Goal: Information Seeking & Learning: Learn about a topic

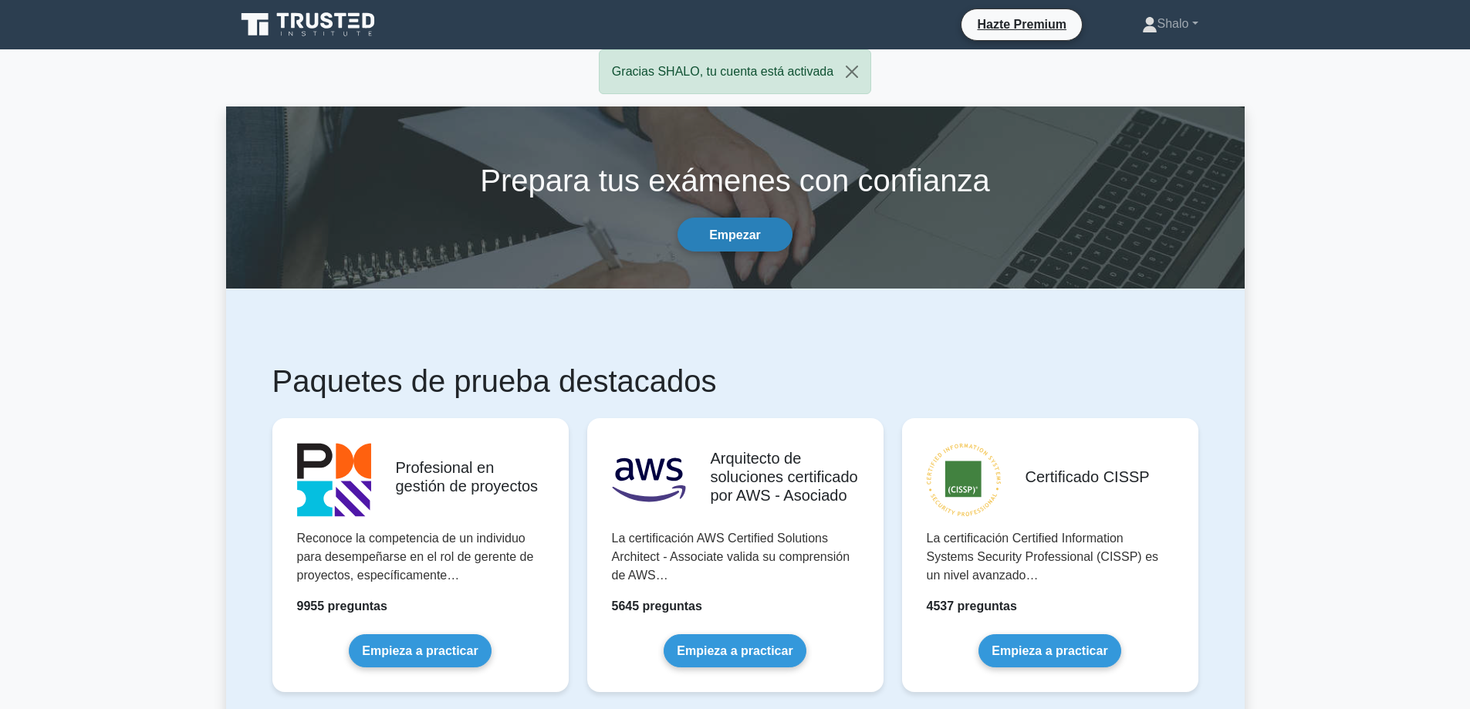
click at [738, 228] on font "Empezar" at bounding box center [735, 234] width 52 height 13
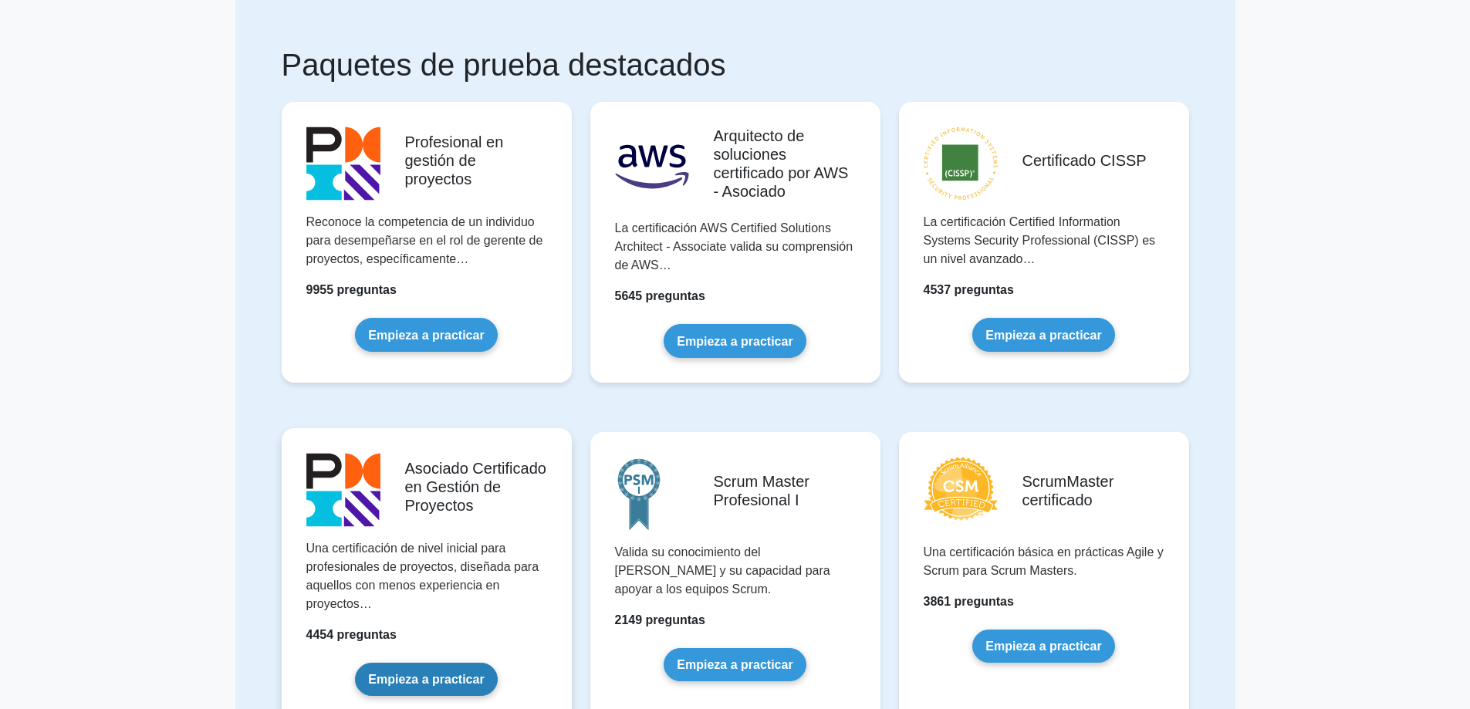
click at [451, 663] on link "Empieza a practicar" at bounding box center [426, 679] width 142 height 33
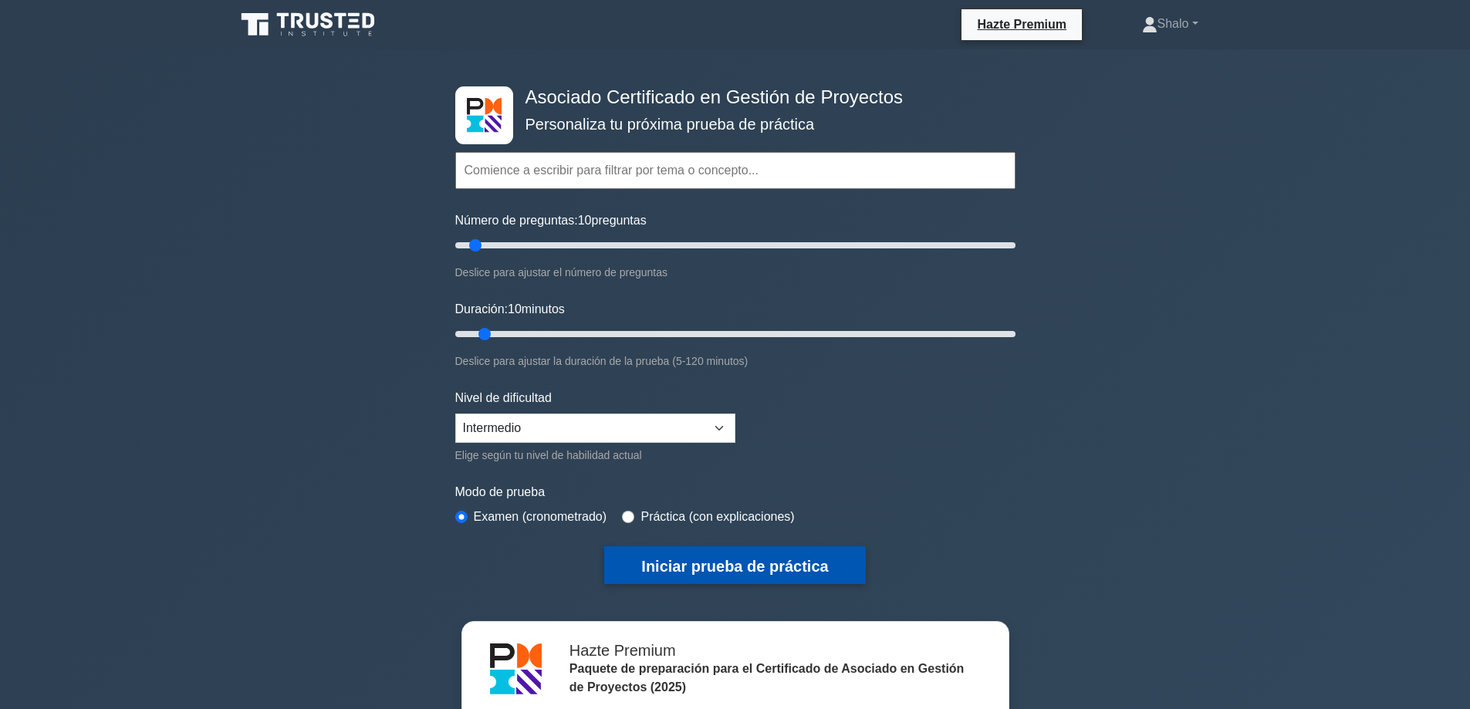
click at [688, 566] on font "Iniciar prueba de práctica" at bounding box center [734, 566] width 187 height 17
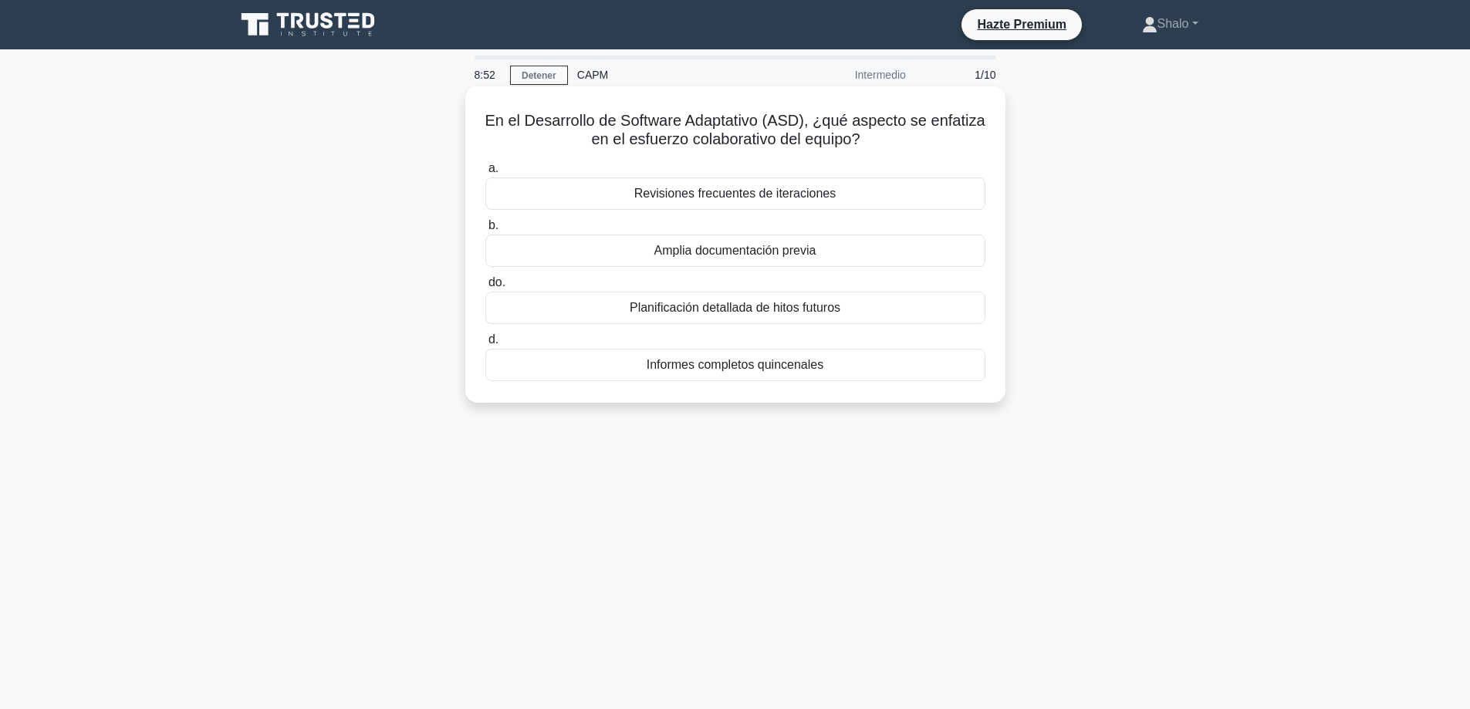
click at [718, 257] on font "Amplia documentación previa" at bounding box center [735, 250] width 162 height 13
click at [485, 231] on input "b. Amplia documentación previa" at bounding box center [485, 226] width 0 height 10
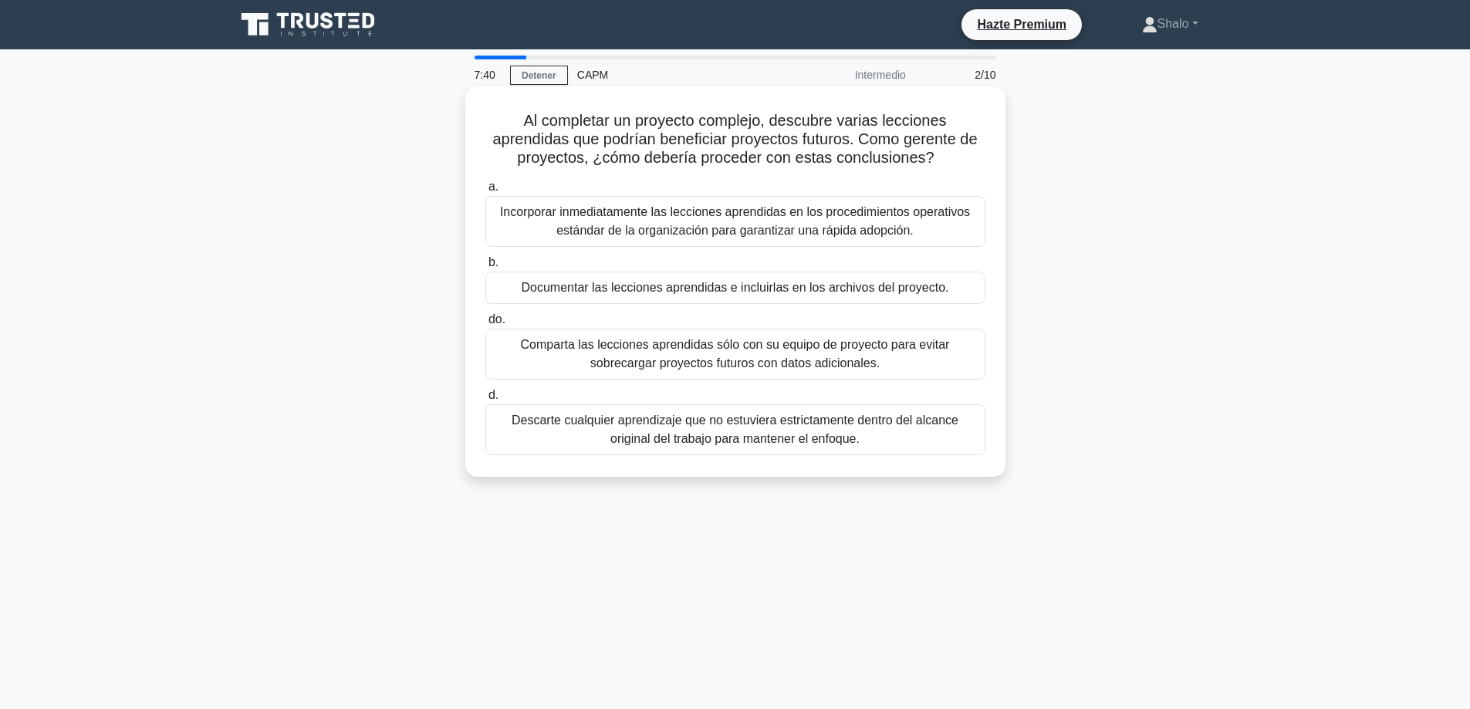
click at [741, 219] on font "Incorporar inmediatamente las lecciones aprendidas en los procedimientos operat…" at bounding box center [735, 221] width 470 height 32
click at [485, 192] on input "a. Incorporar inmediatamente las lecciones aprendidas en los procedimientos ope…" at bounding box center [485, 187] width 0 height 10
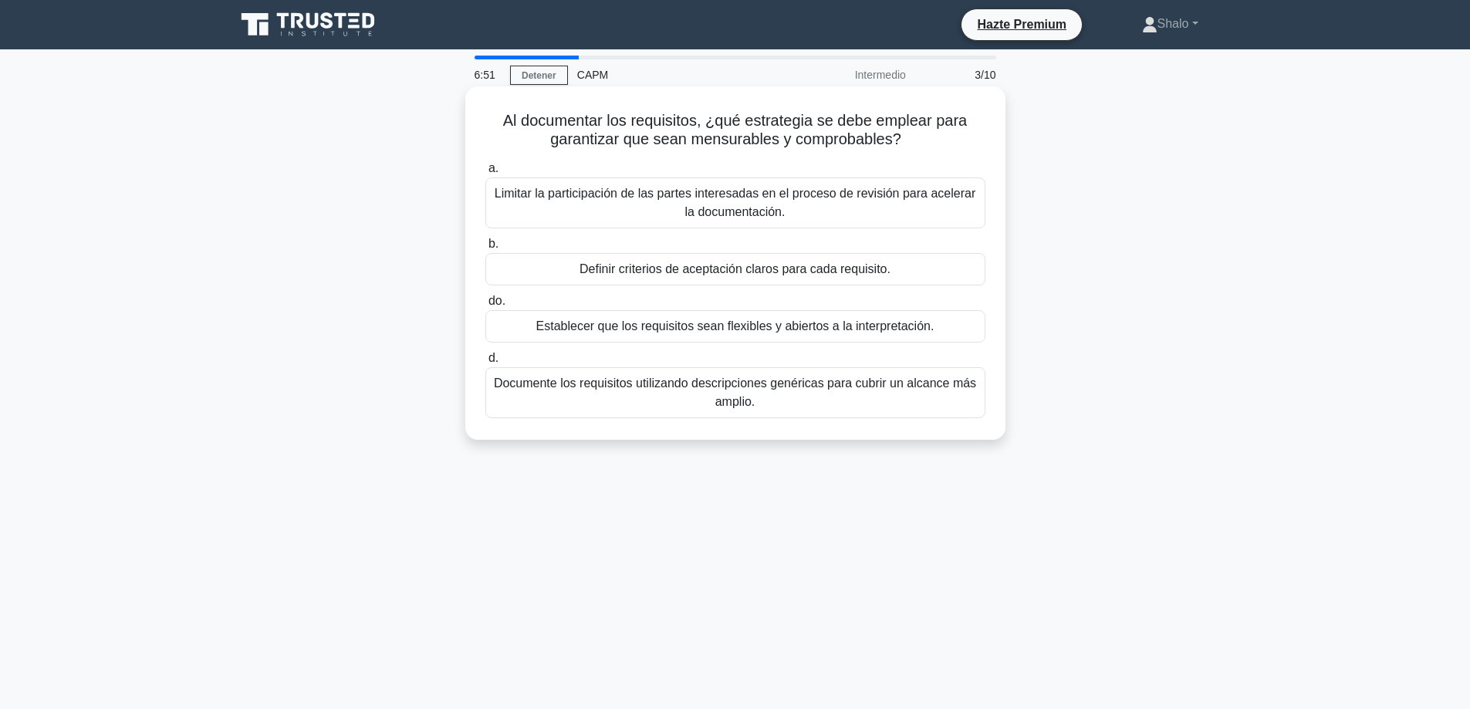
click at [775, 387] on font "Documente los requisitos utilizando descripciones genéricas para cubrir un alca…" at bounding box center [735, 393] width 482 height 32
click at [688, 388] on font "Documente los requisitos utilizando descripciones genéricas para cubrir un alca…" at bounding box center [735, 393] width 482 height 32
click at [485, 363] on input "d. Documente los requisitos utilizando descripciones genéricas para cubrir un a…" at bounding box center [485, 358] width 0 height 10
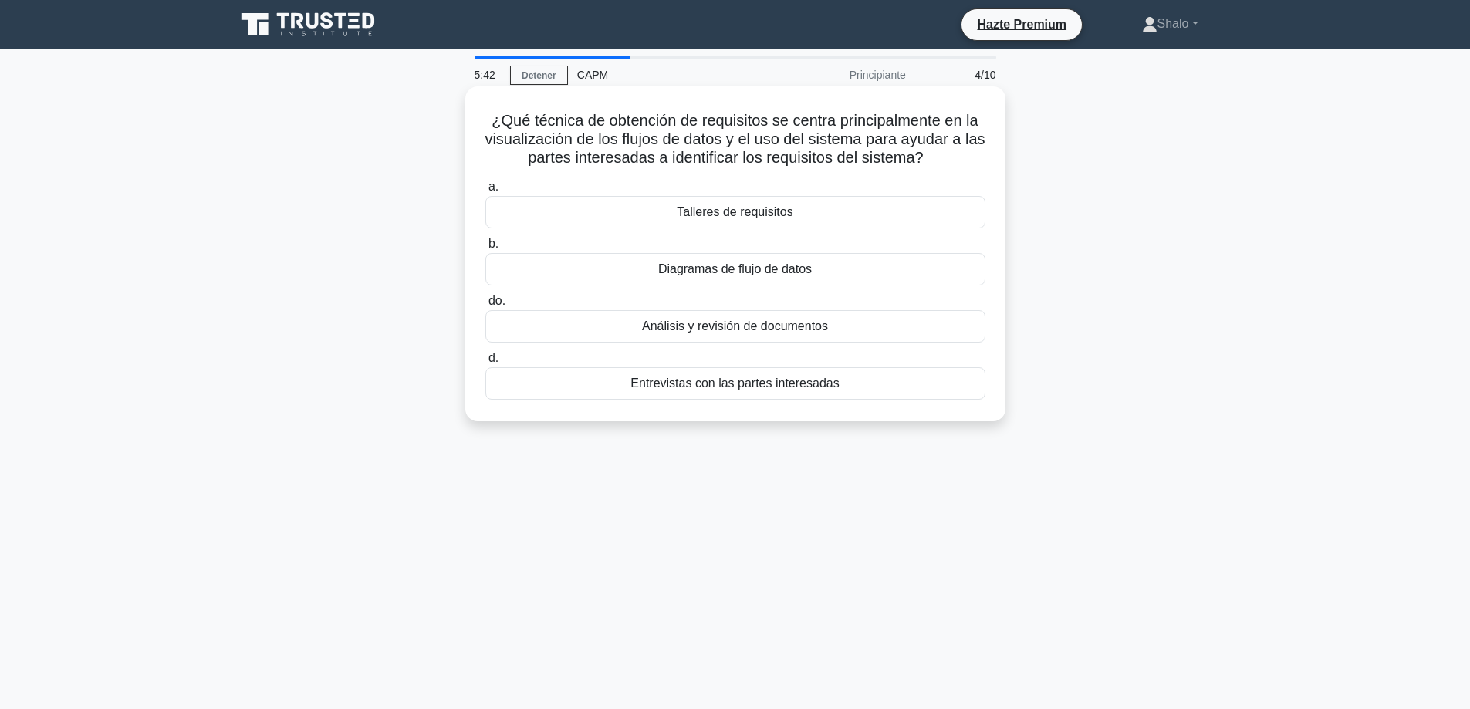
click at [765, 274] on font "Diagramas de flujo de datos" at bounding box center [735, 268] width 154 height 13
click at [485, 249] on input "b. Diagramas de flujo de datos" at bounding box center [485, 244] width 0 height 10
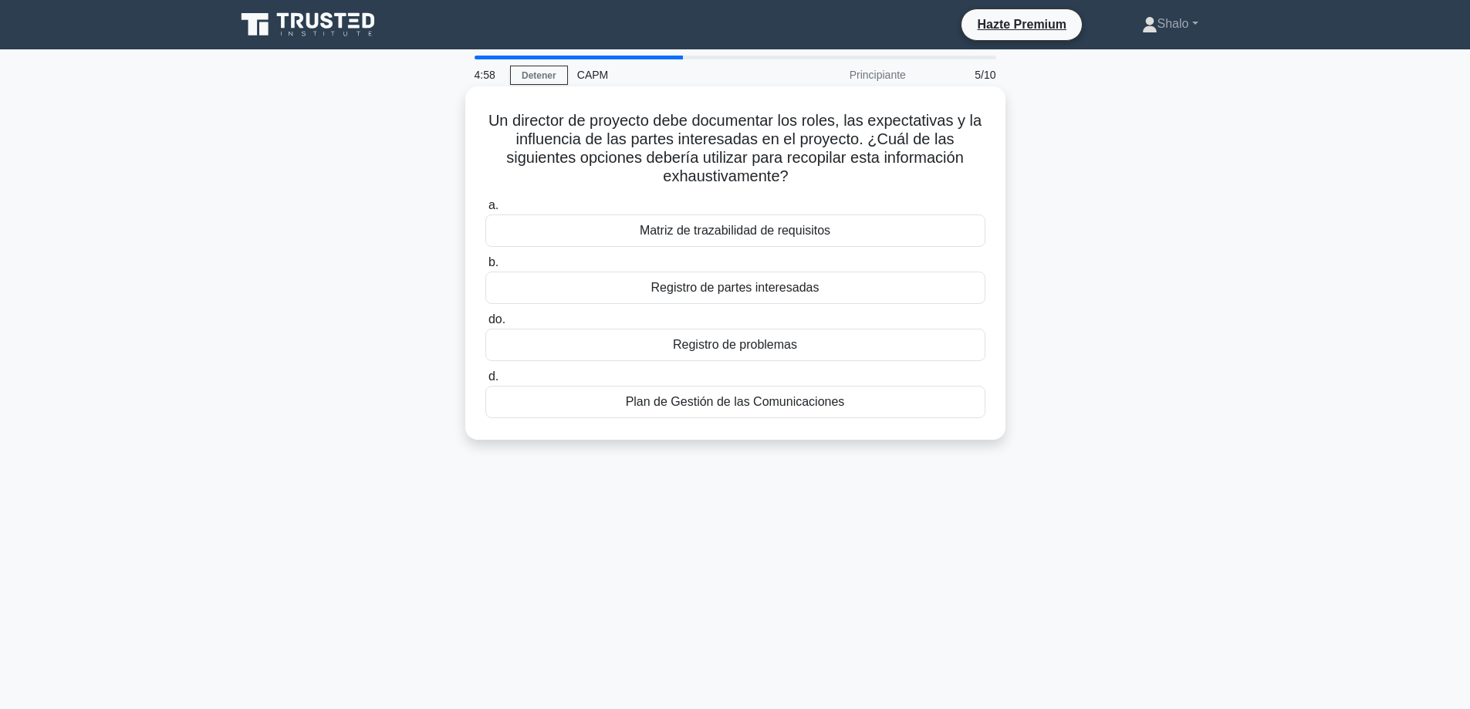
click at [753, 294] on font "Registro de partes interesadas" at bounding box center [735, 287] width 168 height 13
click at [485, 268] on input "b. Registro de partes interesadas" at bounding box center [485, 263] width 0 height 10
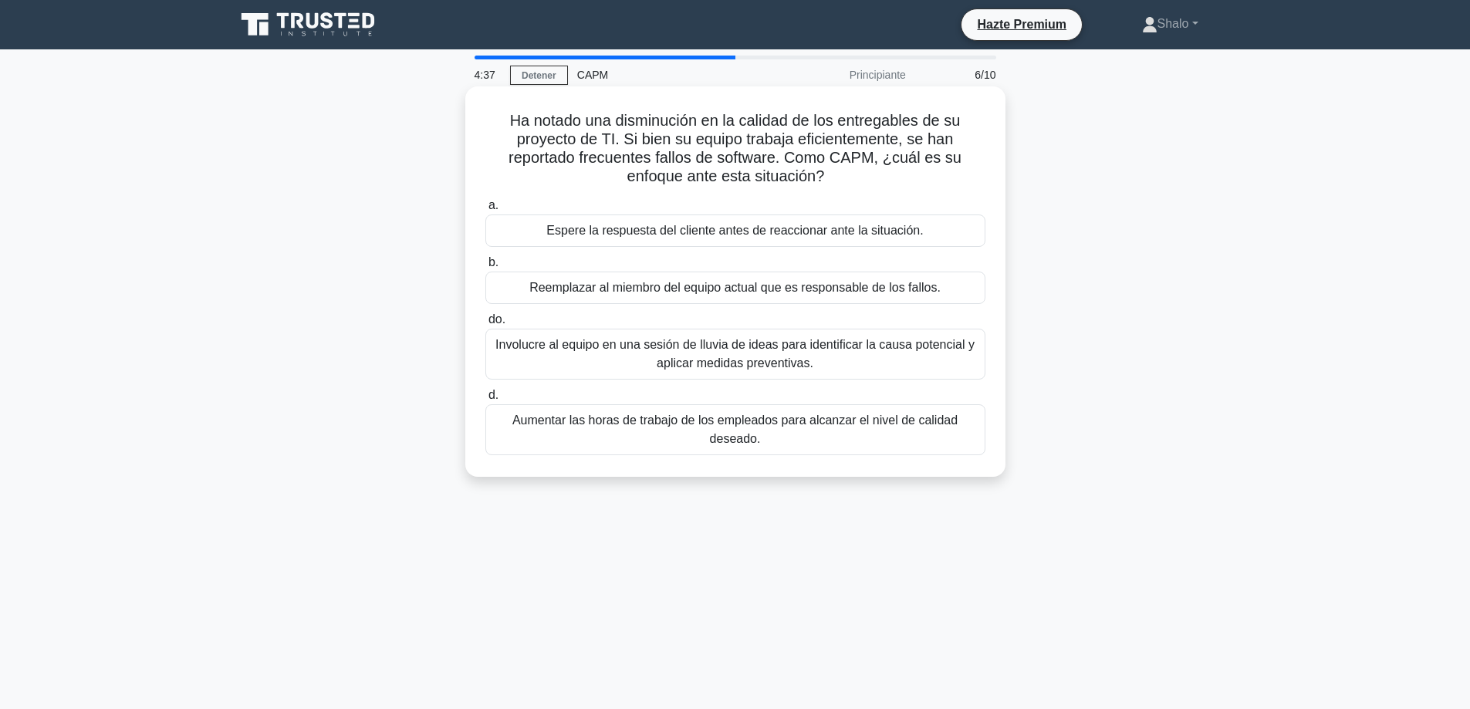
click at [570, 343] on font "Involucre al equipo en una sesión de lluvia de ideas para identificar la causa …" at bounding box center [734, 354] width 479 height 32
click at [485, 325] on input "do. Involucre al equipo en una sesión de lluvia de ideas para identificar la ca…" at bounding box center [485, 320] width 0 height 10
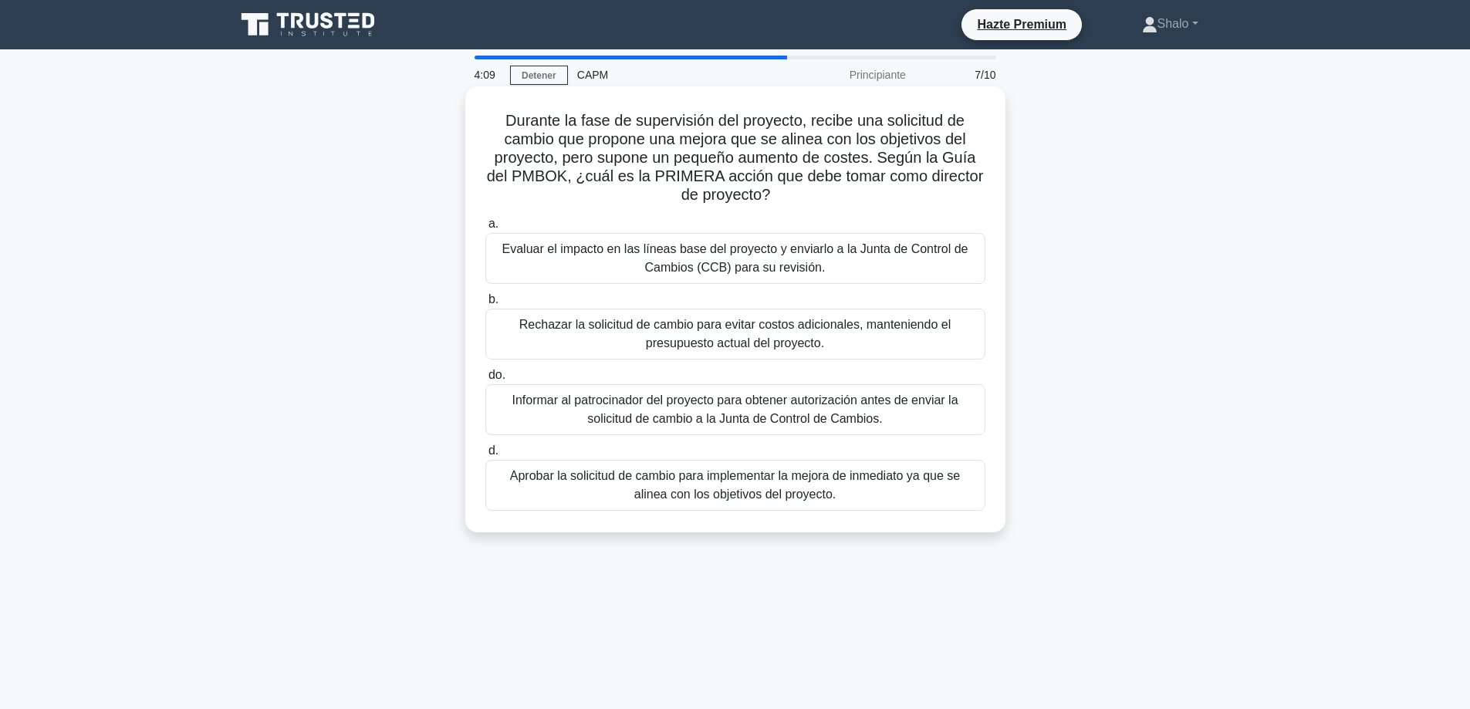
click at [738, 261] on font "Evaluar el impacto en las líneas base del proyecto y enviarlo a la Junta de Con…" at bounding box center [735, 258] width 466 height 32
click at [485, 229] on input "a. Evaluar el impacto en las líneas base del proyecto y enviarlo a la Junta de …" at bounding box center [485, 224] width 0 height 10
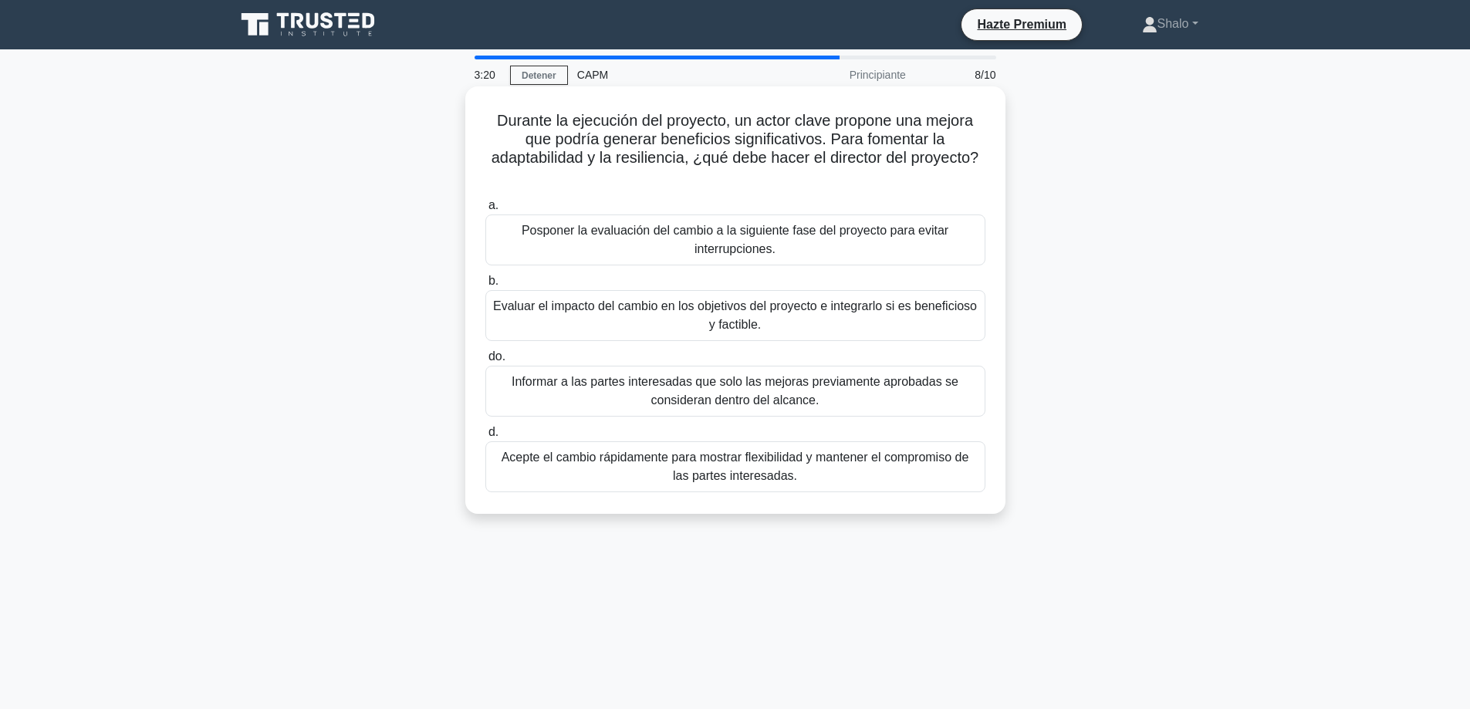
click at [682, 315] on font "Evaluar el impacto del cambio en los objetivos del proyecto e integrarlo si es …" at bounding box center [735, 315] width 484 height 32
click at [485, 286] on input "b. Evaluar el impacto del cambio en los objetivos del proyecto e integrarlo si …" at bounding box center [485, 281] width 0 height 10
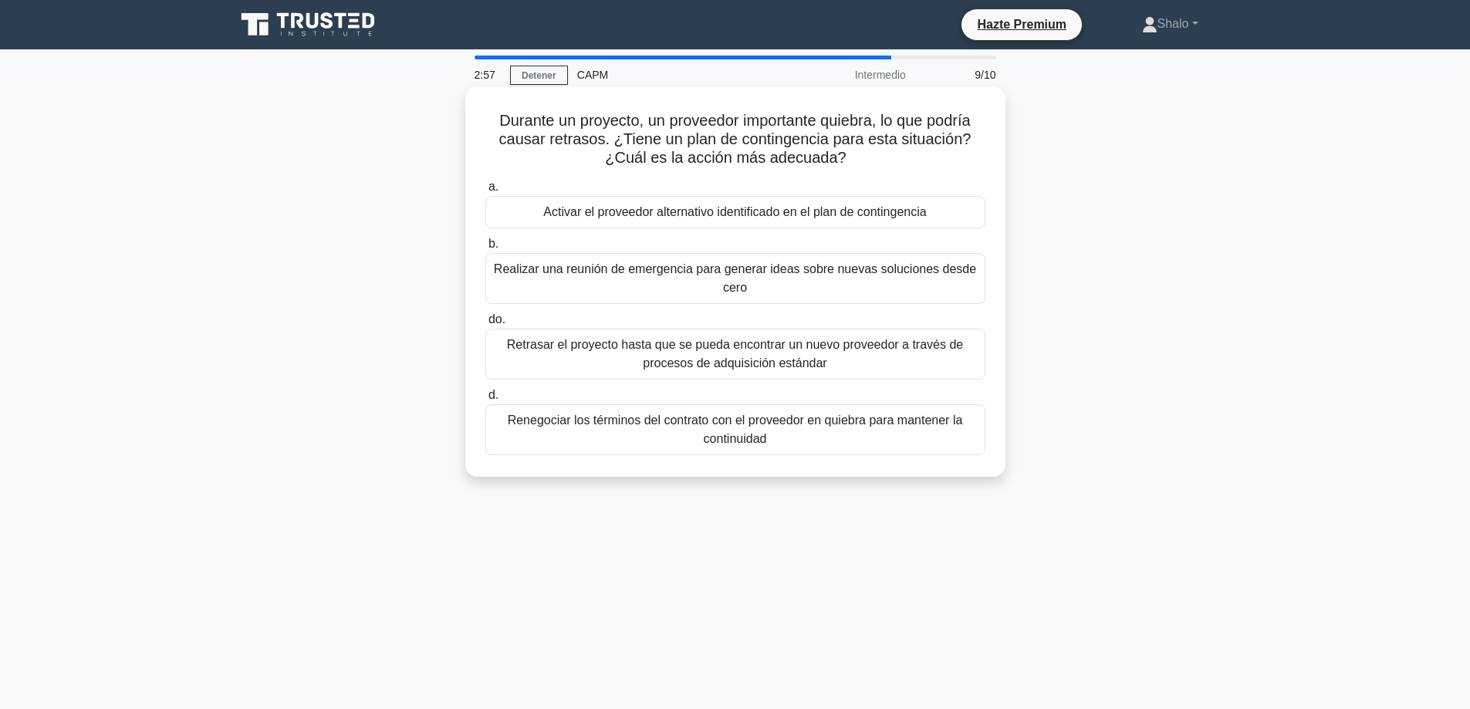
click at [721, 211] on font "Activar el proveedor alternativo identificado en el plan de contingencia" at bounding box center [734, 211] width 383 height 13
click at [485, 192] on input "a. Activar el proveedor alternativo identificado en el plan de contingencia" at bounding box center [485, 187] width 0 height 10
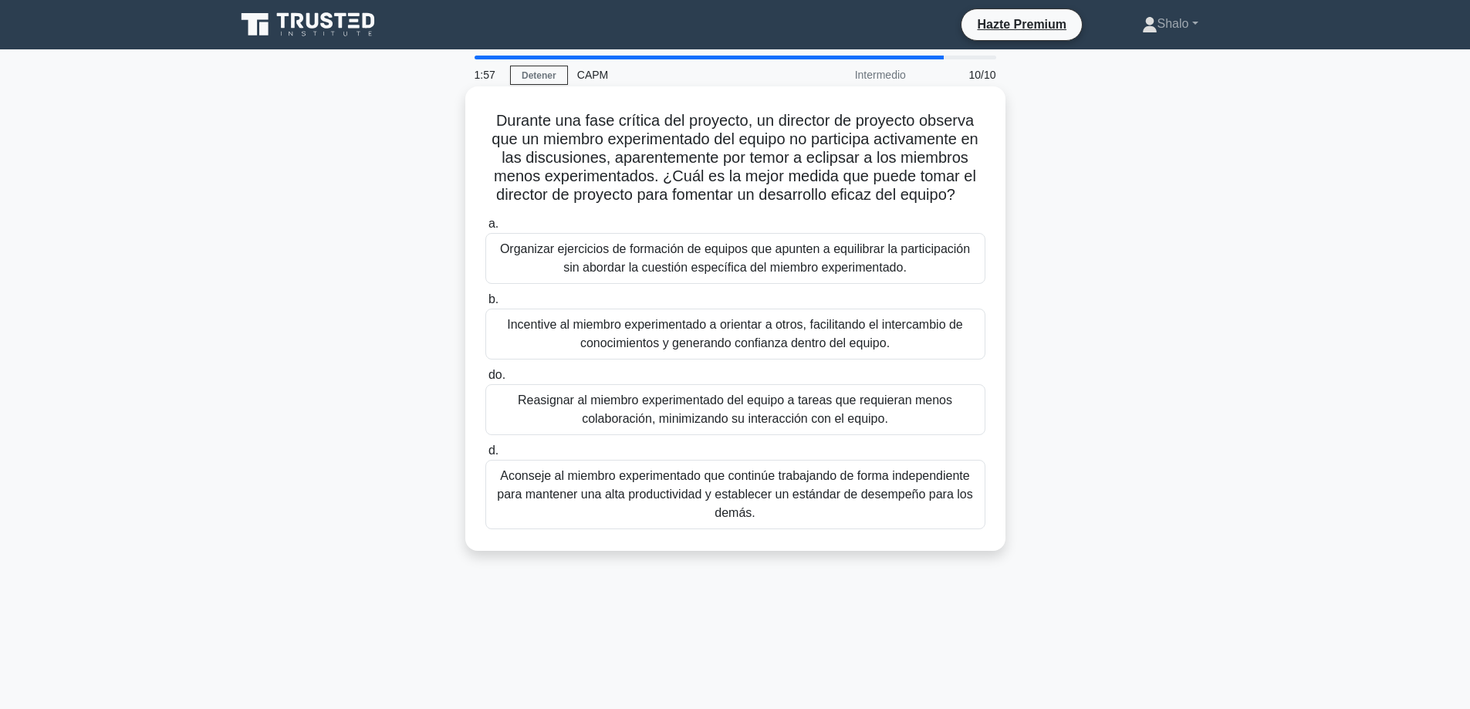
click at [633, 269] on font "Organizar ejercicios de formación de equipos que apunten a equilibrar la partic…" at bounding box center [735, 258] width 470 height 32
click at [485, 229] on input "a. Organizar ejercicios de formación de equipos que apunten a equilibrar la par…" at bounding box center [485, 224] width 0 height 10
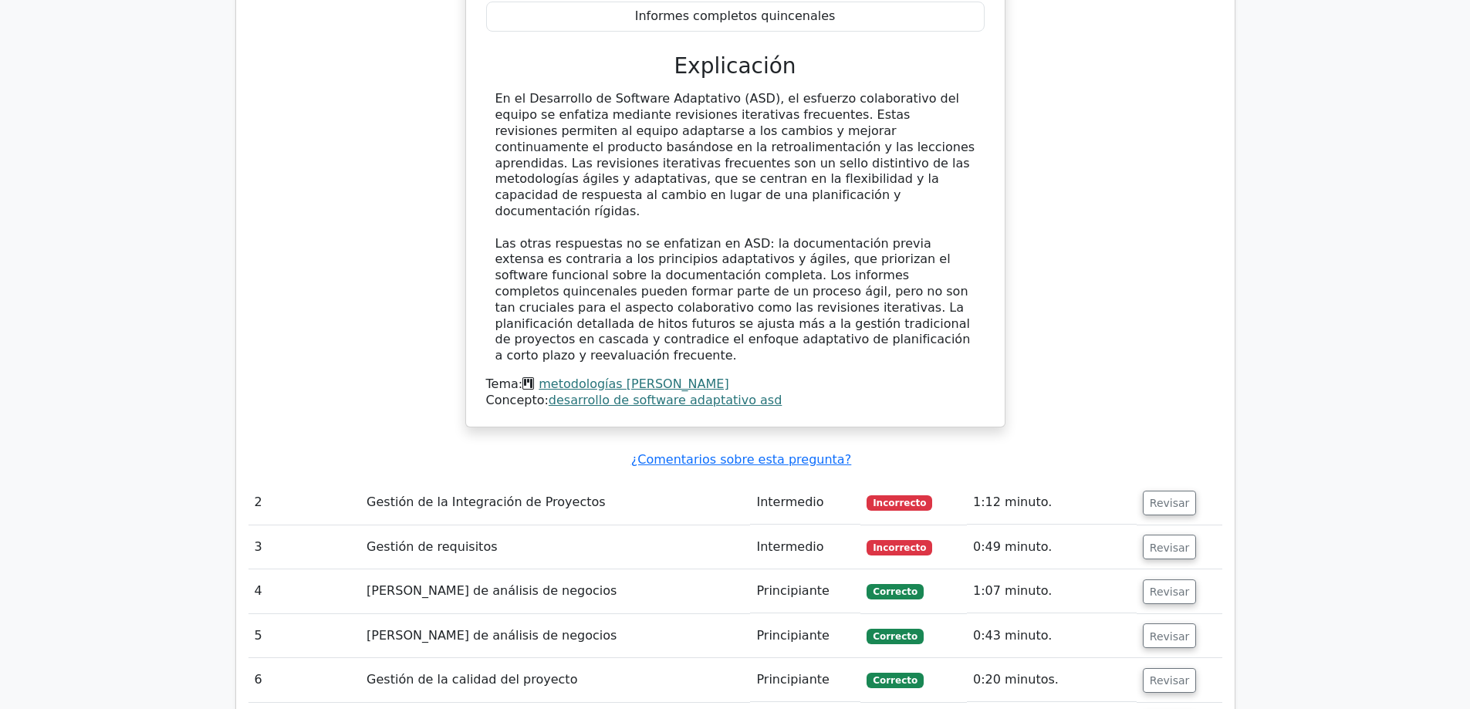
scroll to position [1775, 0]
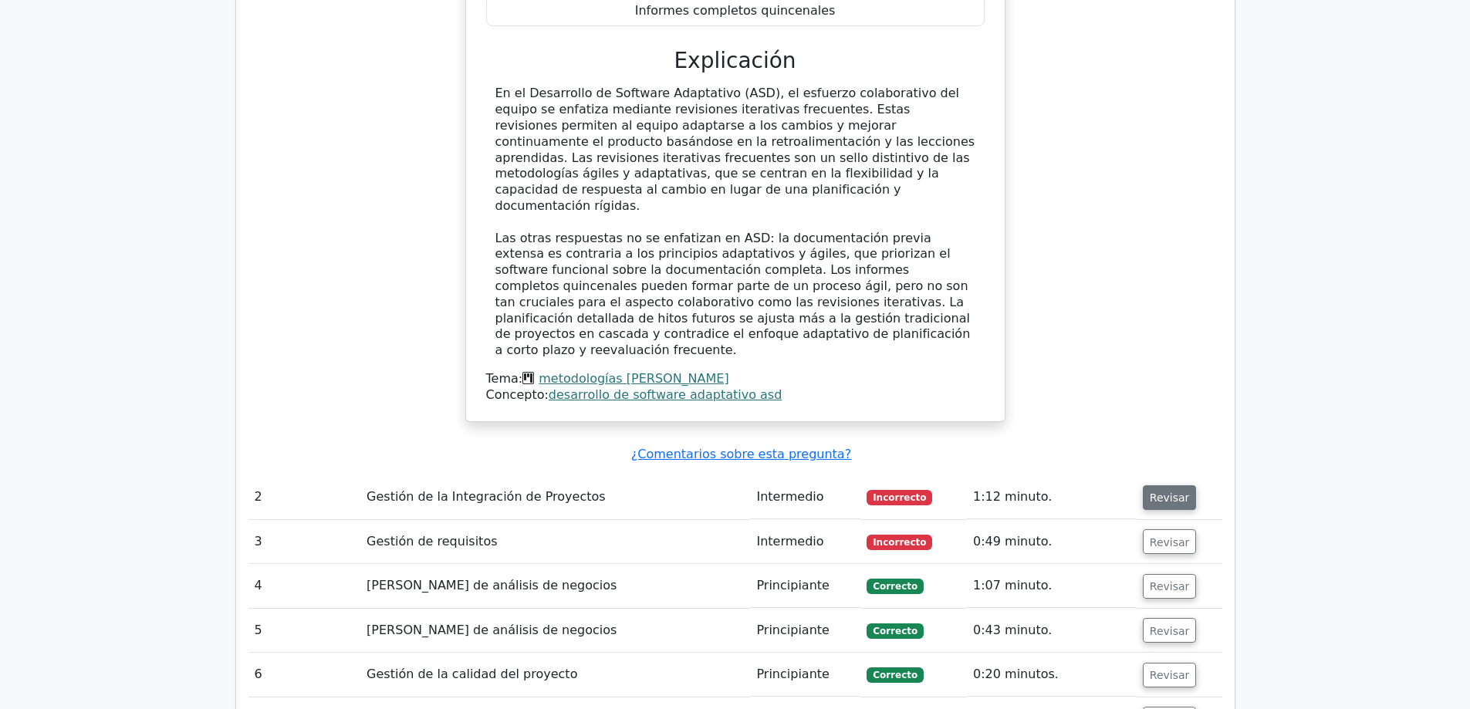
click at [1169, 492] on font "Revisar" at bounding box center [1170, 498] width 40 height 12
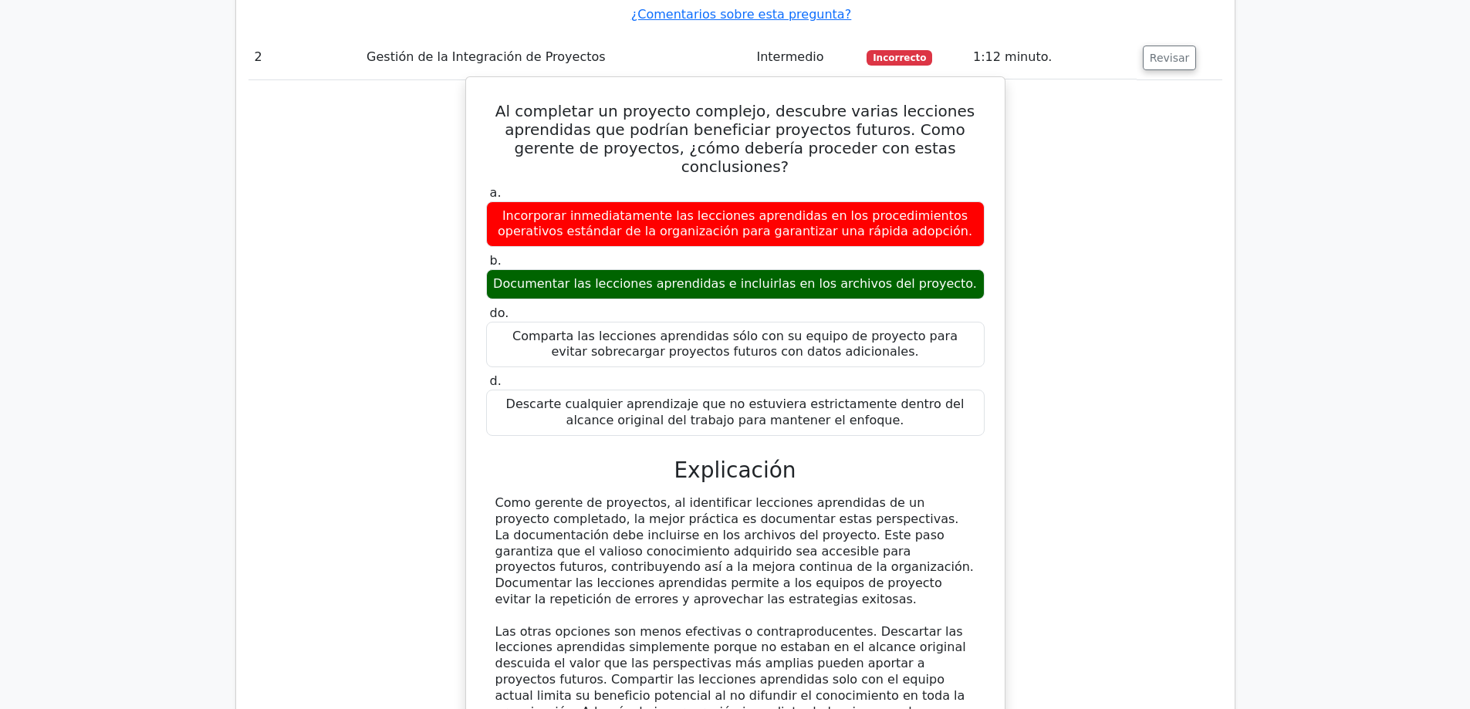
scroll to position [2469, 0]
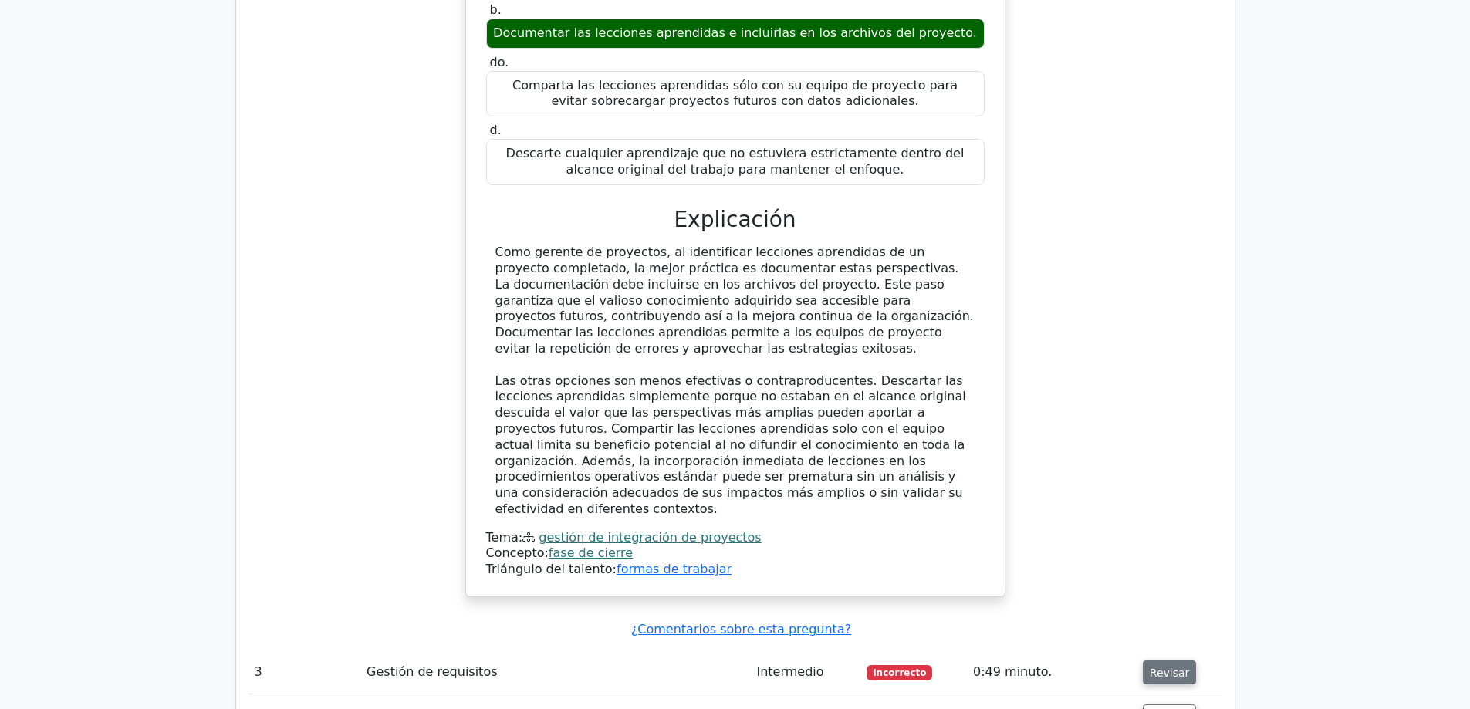
click at [1153, 666] on font "Revisar" at bounding box center [1170, 672] width 40 height 12
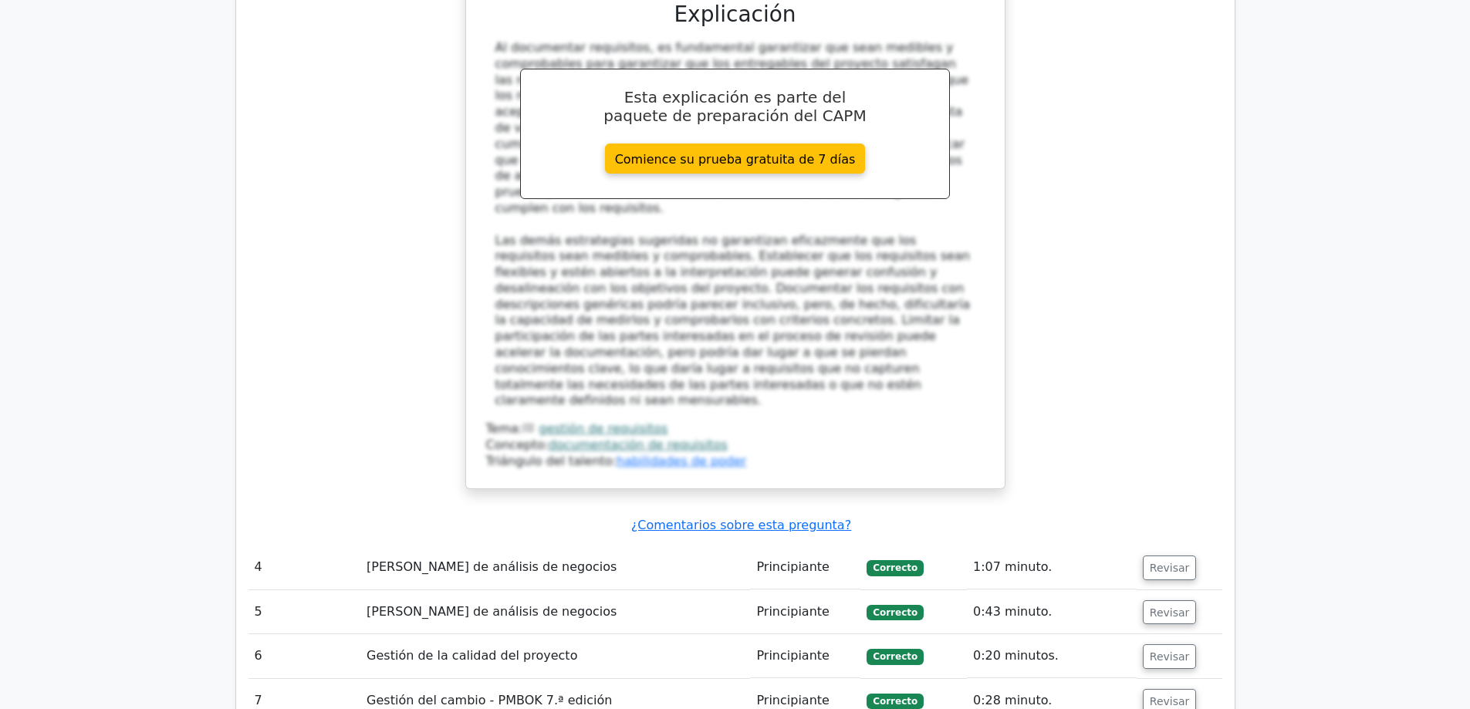
scroll to position [3627, 0]
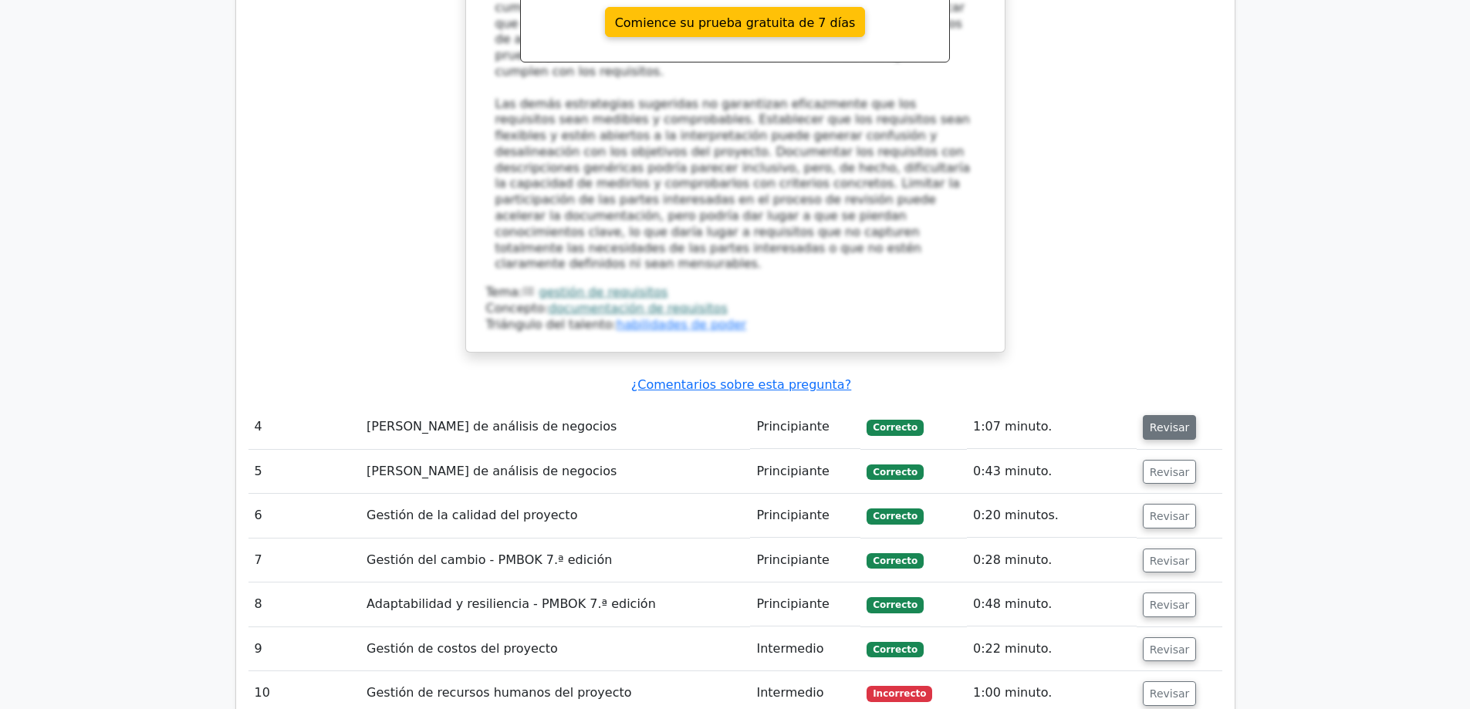
click at [1161, 421] on font "Revisar" at bounding box center [1170, 427] width 40 height 12
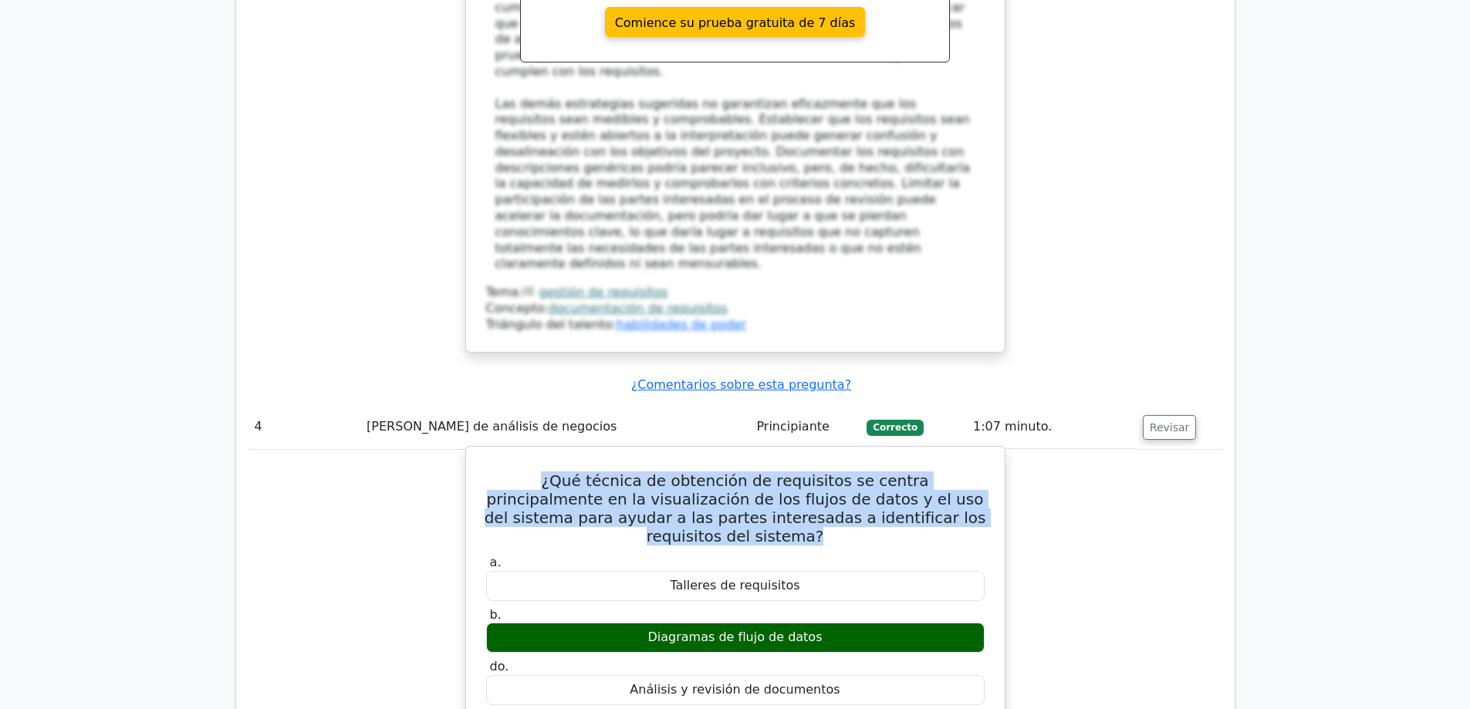
drag, startPoint x: 489, startPoint y: 330, endPoint x: 917, endPoint y: 360, distance: 429.3
click at [948, 471] on h5 "¿Qué técnica de obtención de requisitos se centra principalmente en la visualiz…" at bounding box center [736, 508] width 502 height 74
copy font "¿Qué técnica de obtención de requisitos se centra principalmente en la visualiz…"
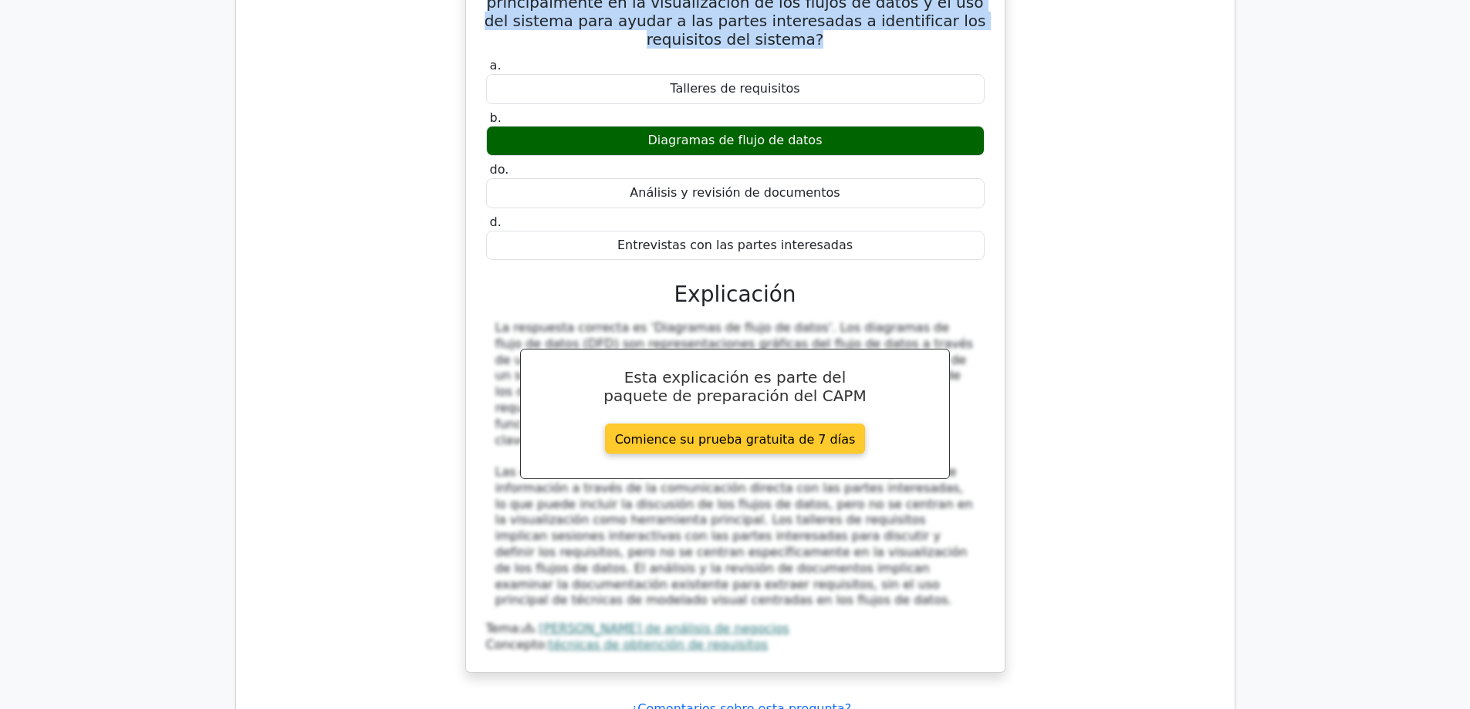
scroll to position [4167, 0]
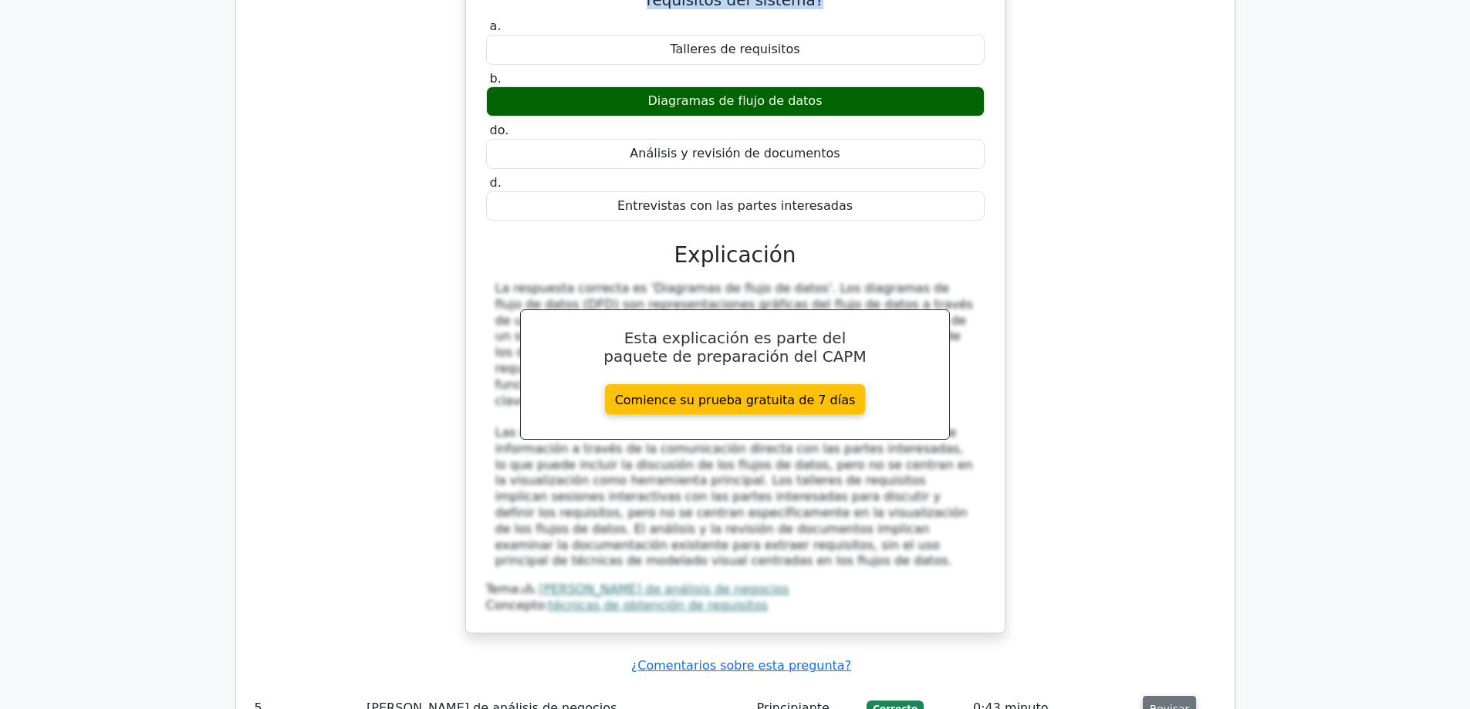
click at [1170, 702] on font "Revisar" at bounding box center [1170, 708] width 40 height 12
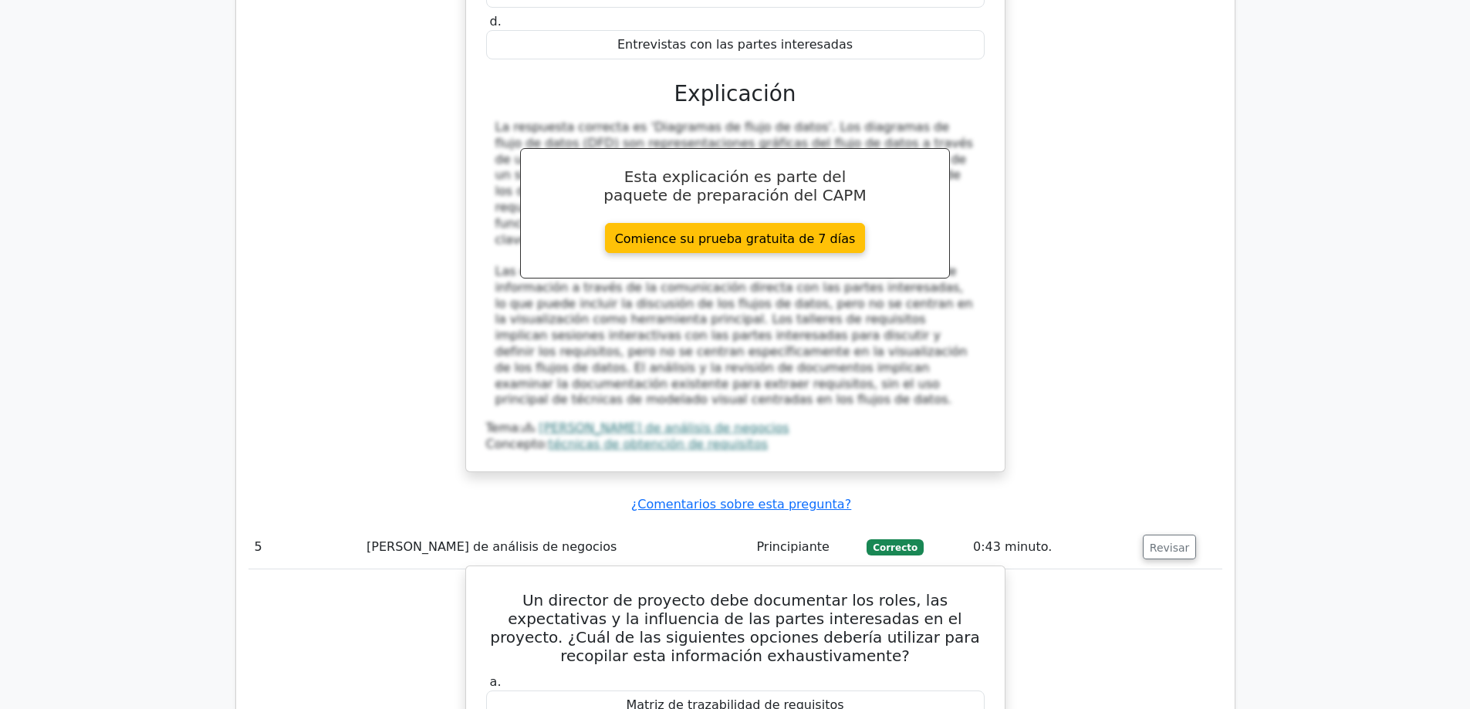
scroll to position [4398, 0]
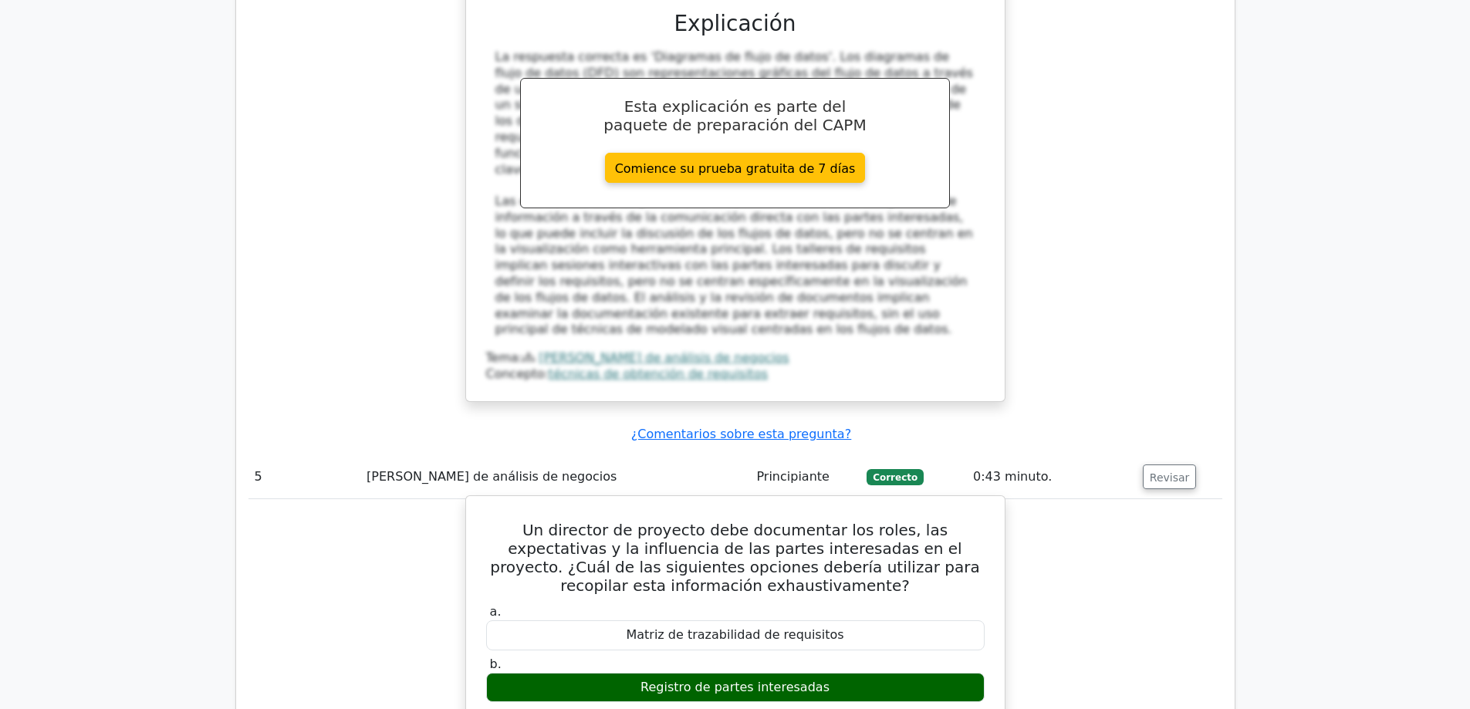
click at [489, 521] on h5 "Un director de proyecto debe documentar los roles, las expectativas y la influe…" at bounding box center [736, 558] width 502 height 74
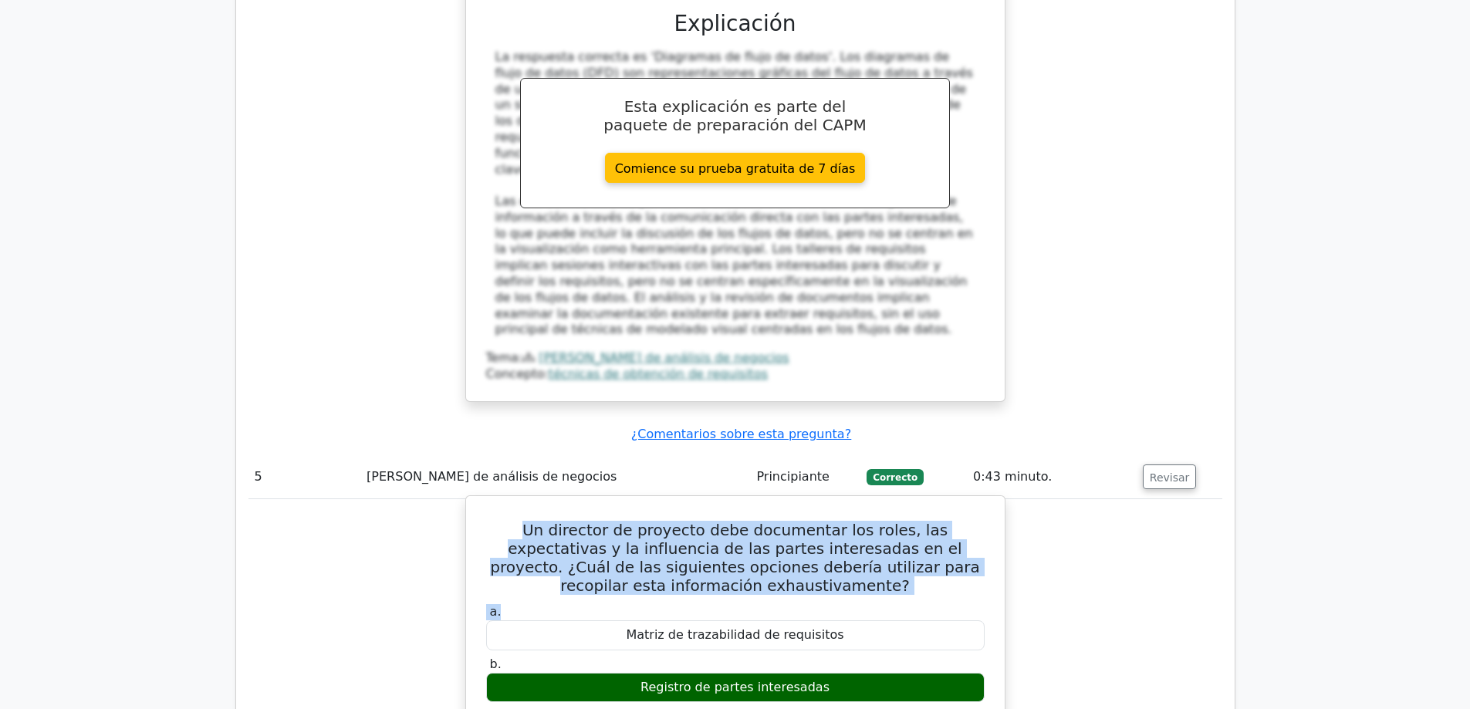
drag, startPoint x: 492, startPoint y: 327, endPoint x: 823, endPoint y: 399, distance: 338.7
copy div "Un director de proyecto debe documentar los roles, las expectativas y la influe…"
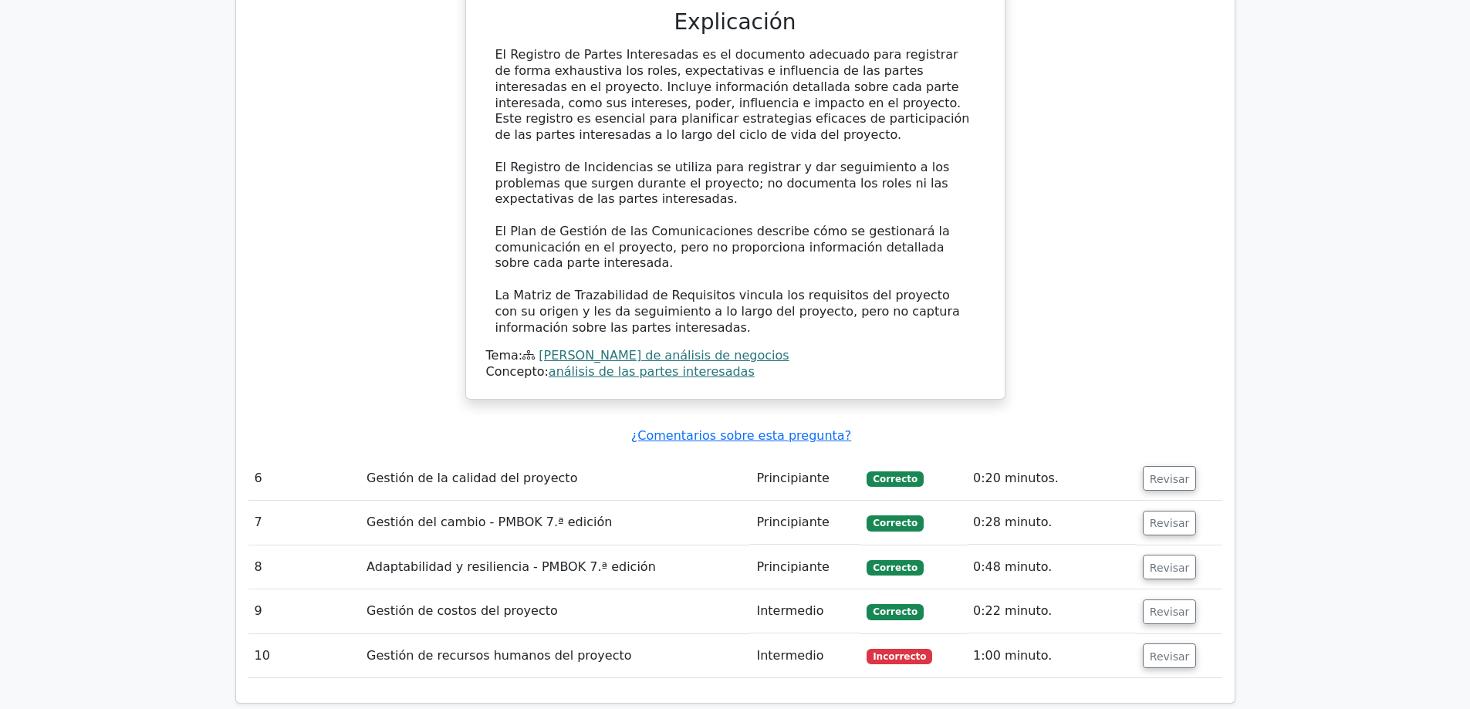
scroll to position [5247, 0]
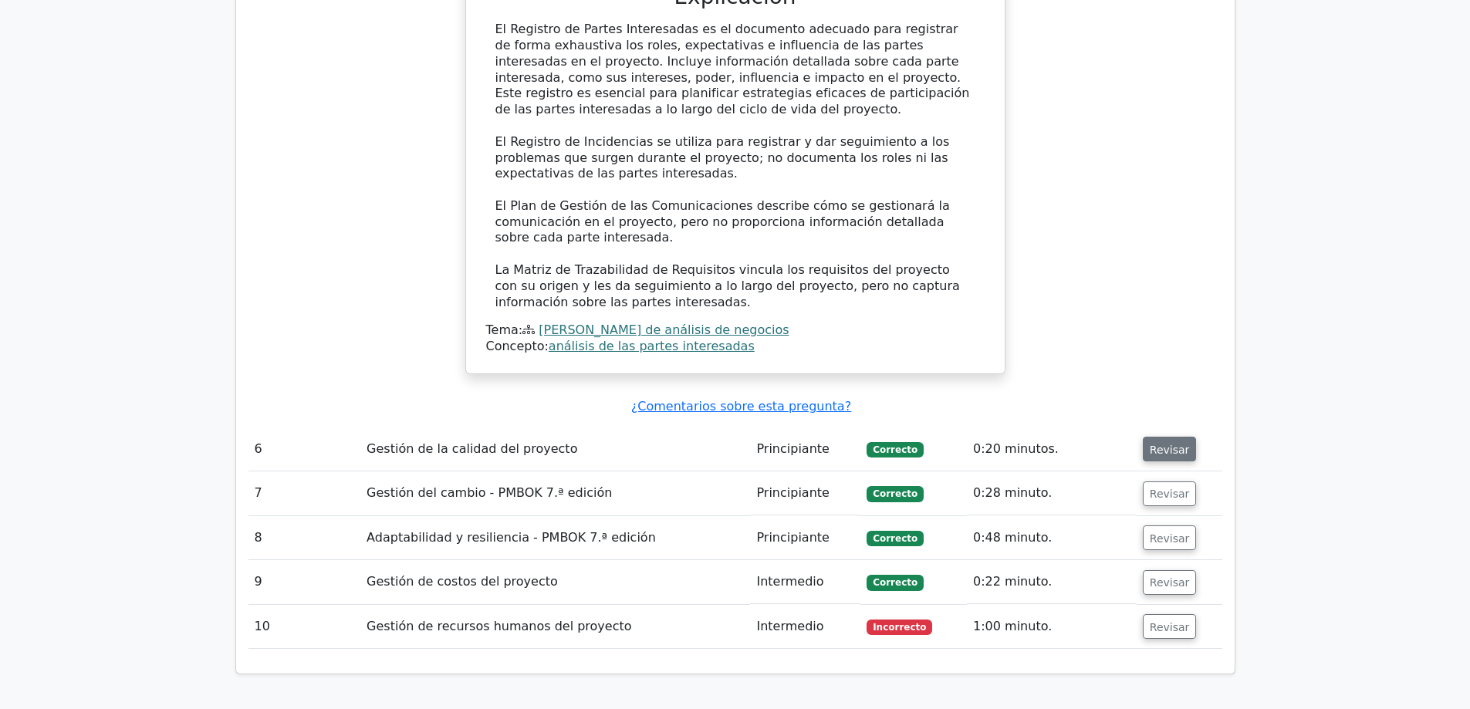
click at [1174, 443] on font "Revisar" at bounding box center [1170, 449] width 40 height 12
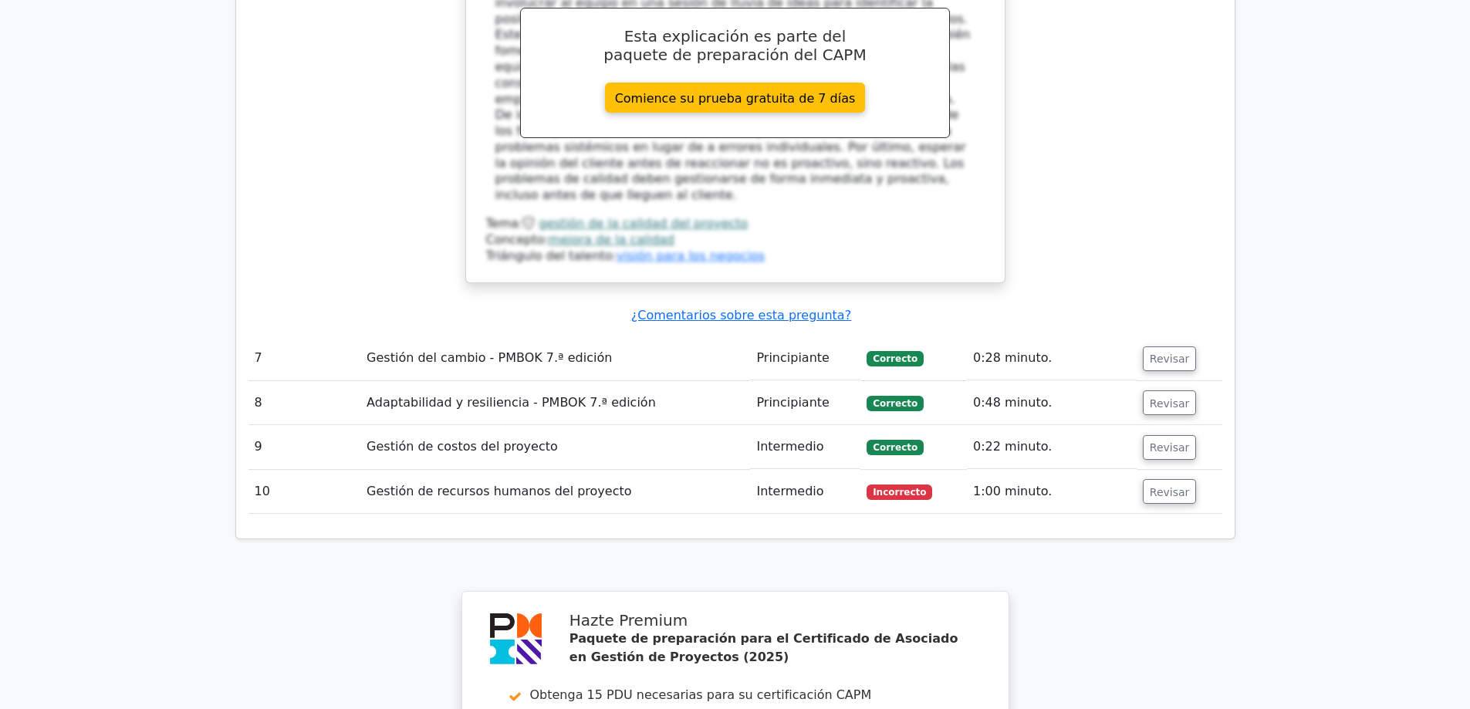
scroll to position [6173, 0]
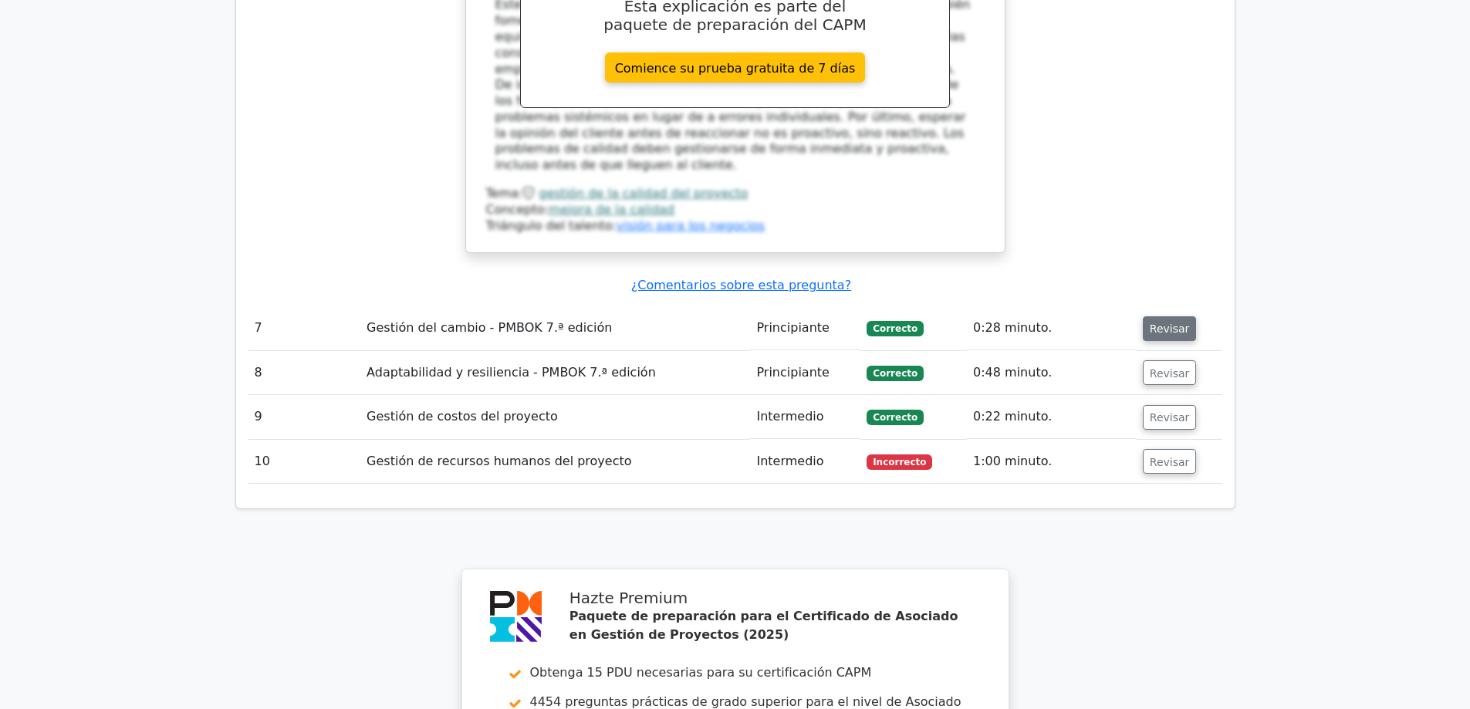
click at [1171, 316] on button "Revisar" at bounding box center [1170, 328] width 54 height 25
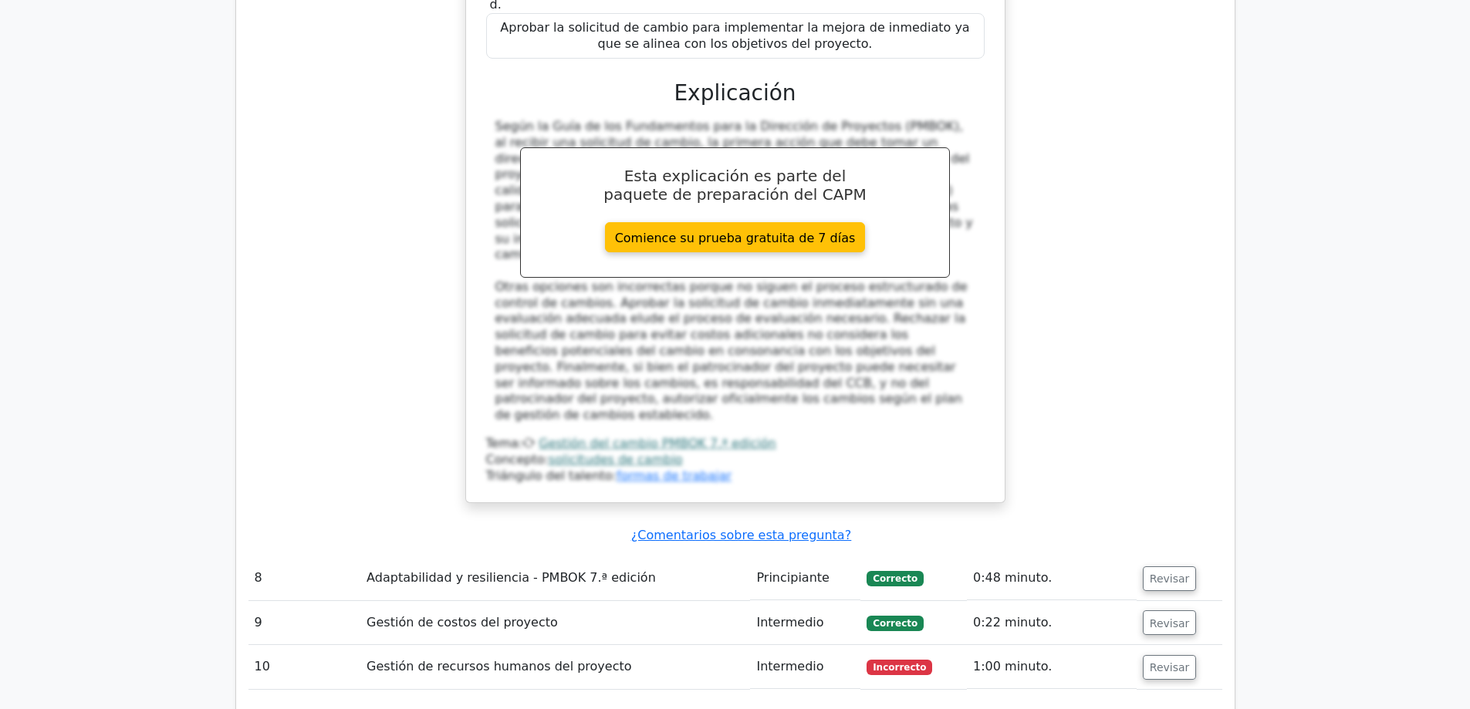
scroll to position [6944, 0]
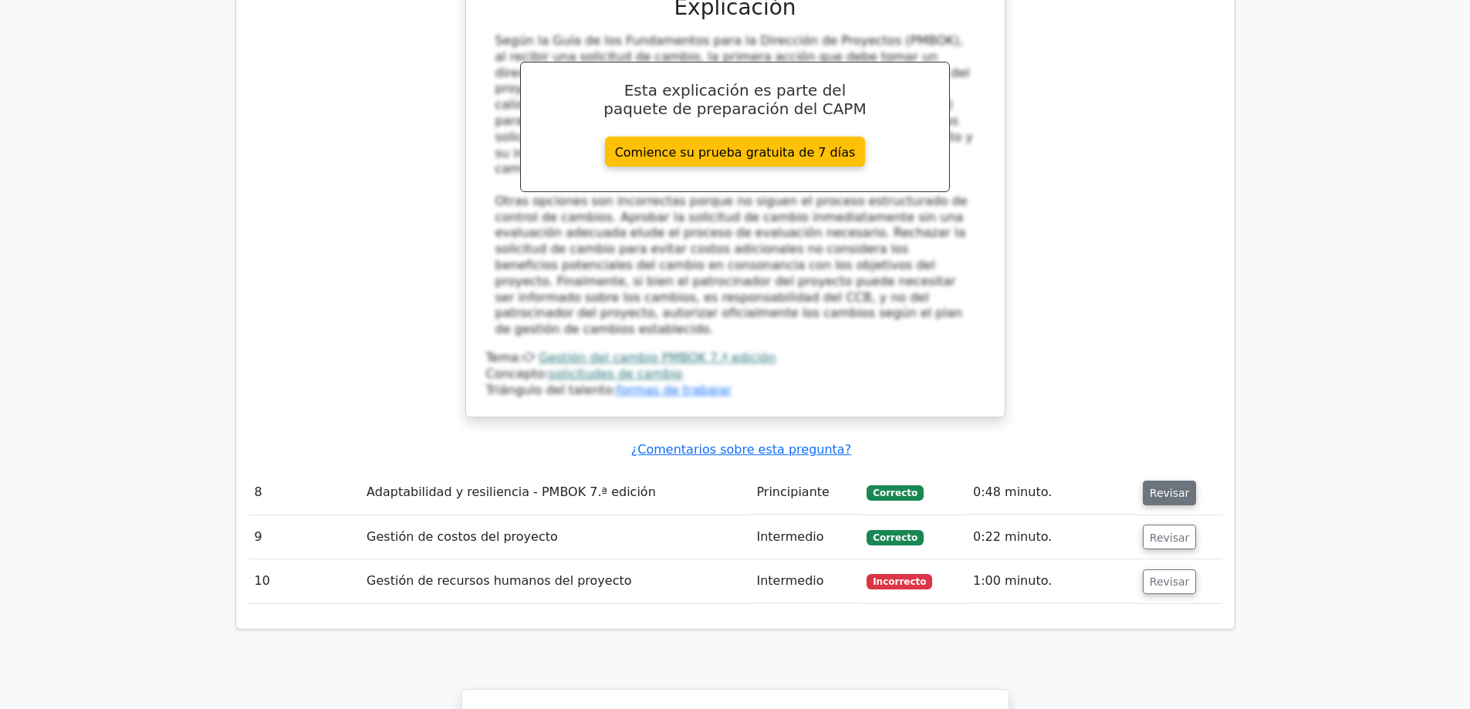
click at [1170, 487] on font "Revisar" at bounding box center [1170, 493] width 40 height 12
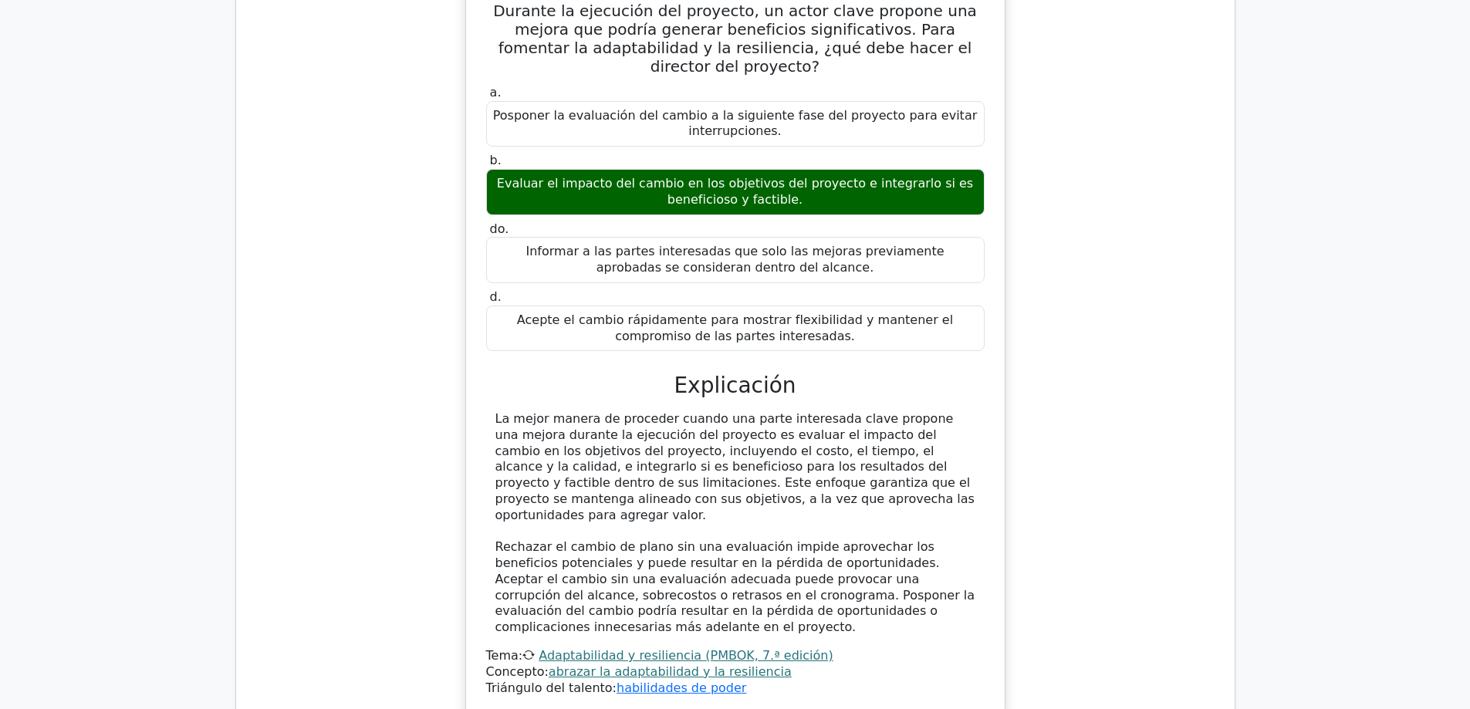
scroll to position [7485, 0]
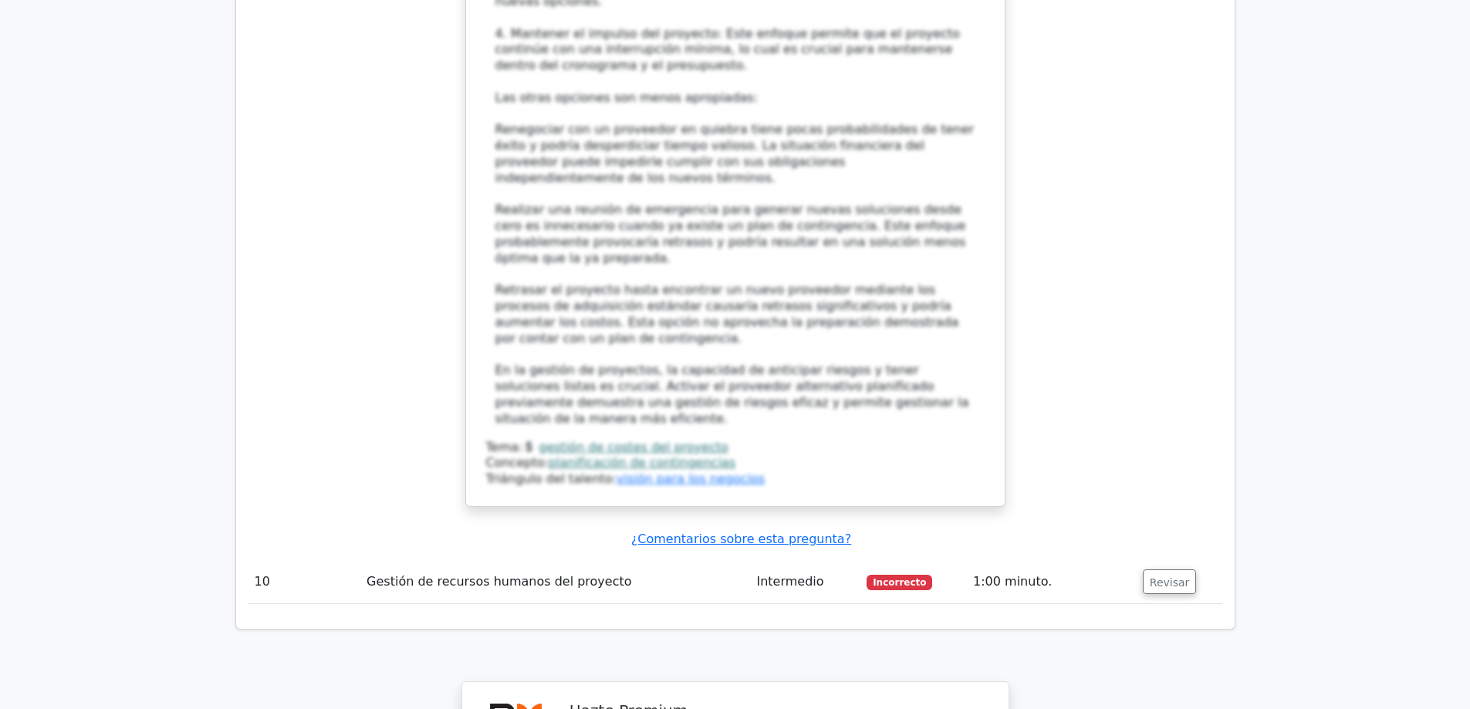
scroll to position [8951, 0]
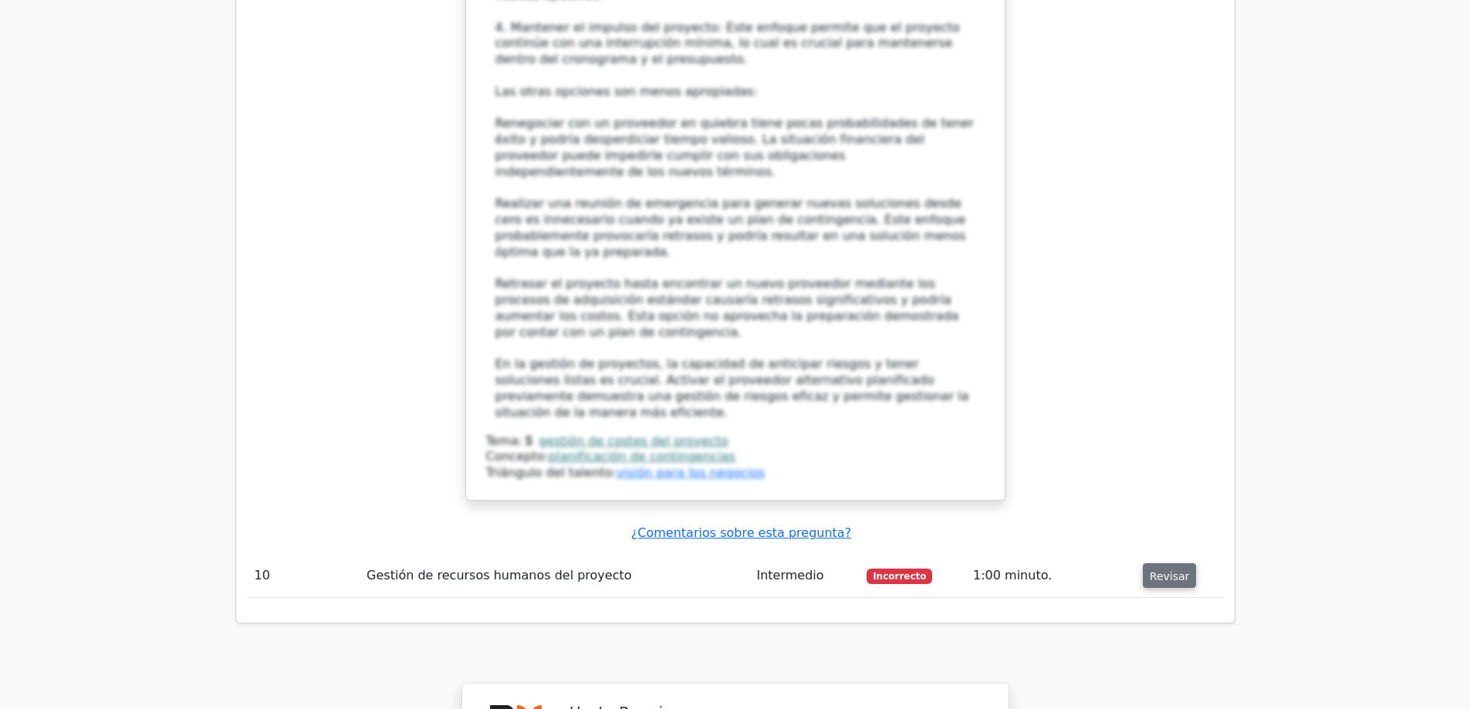
click at [1164, 569] on font "Revisar" at bounding box center [1170, 575] width 40 height 12
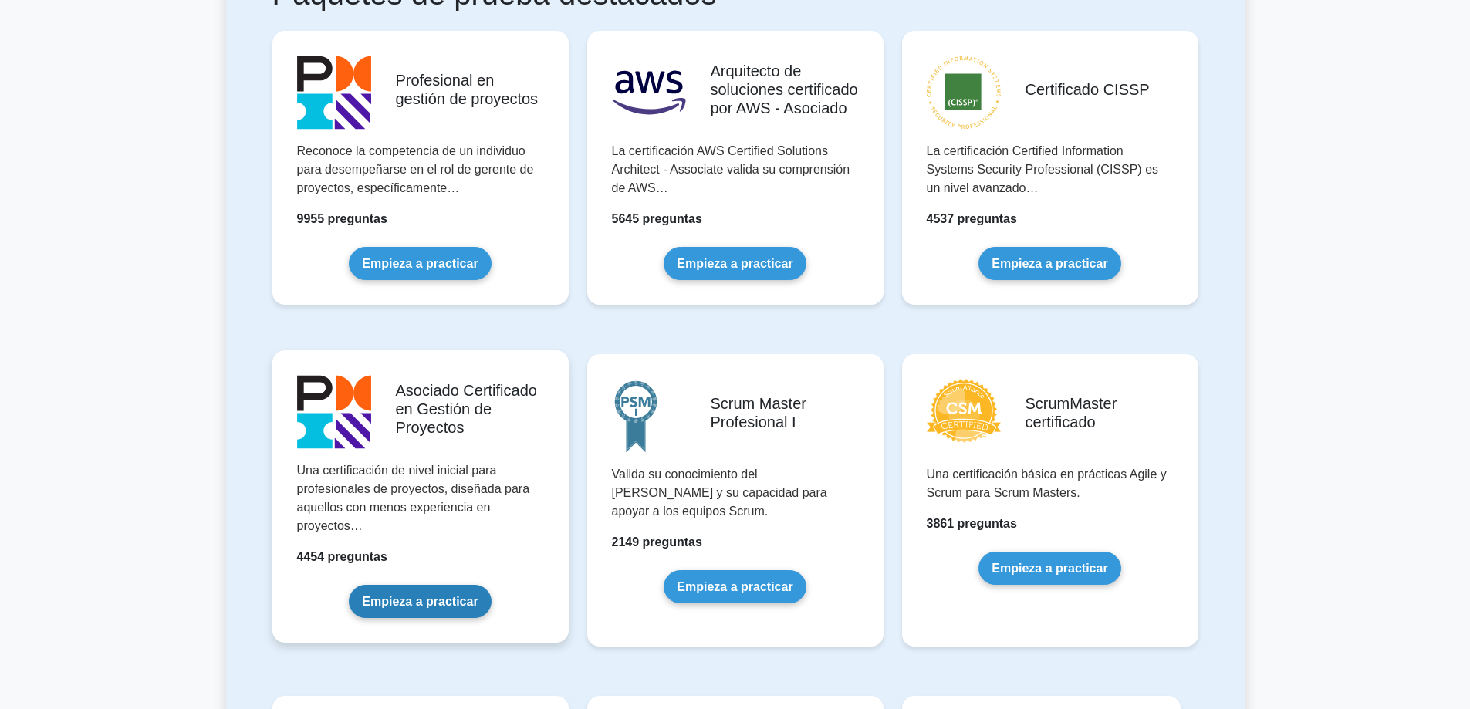
click at [457, 585] on link "Empieza a practicar" at bounding box center [420, 601] width 142 height 33
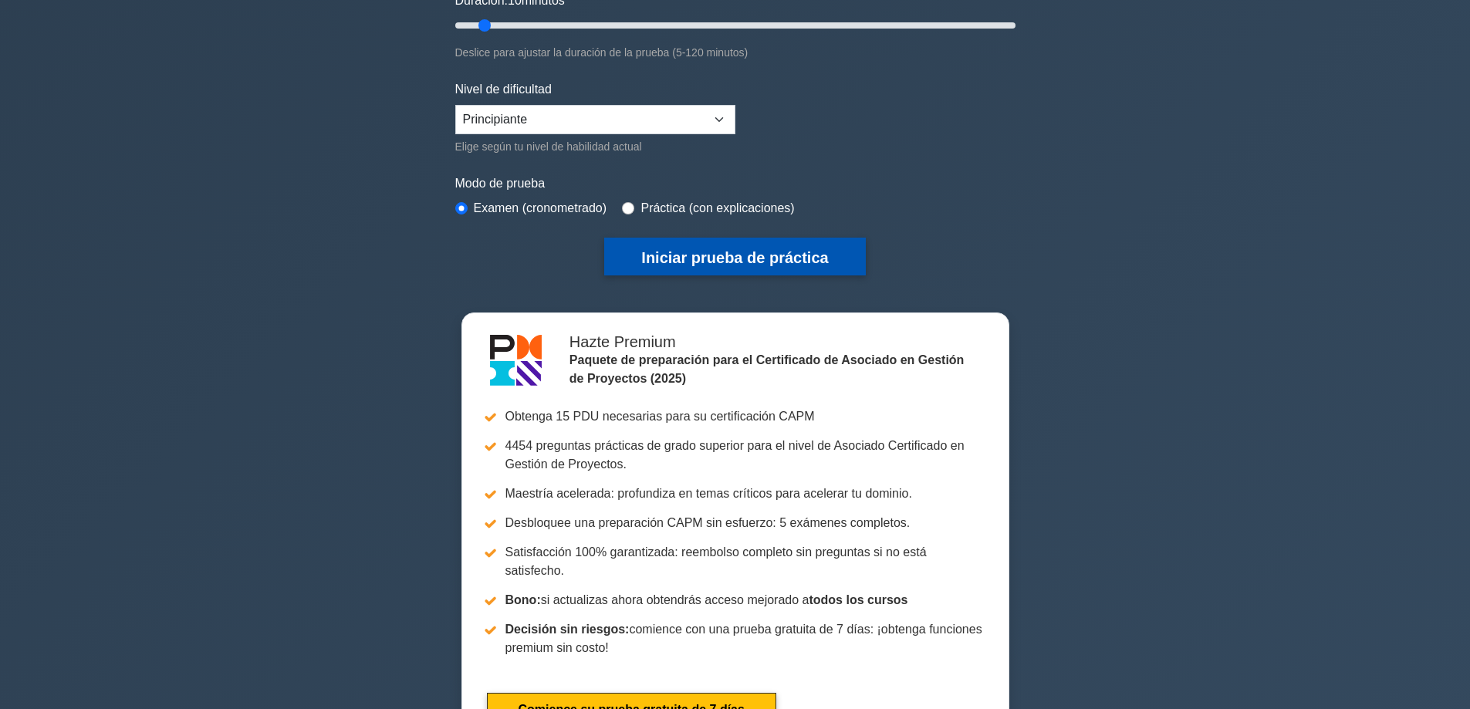
click at [738, 252] on font "Iniciar prueba de práctica" at bounding box center [734, 257] width 187 height 17
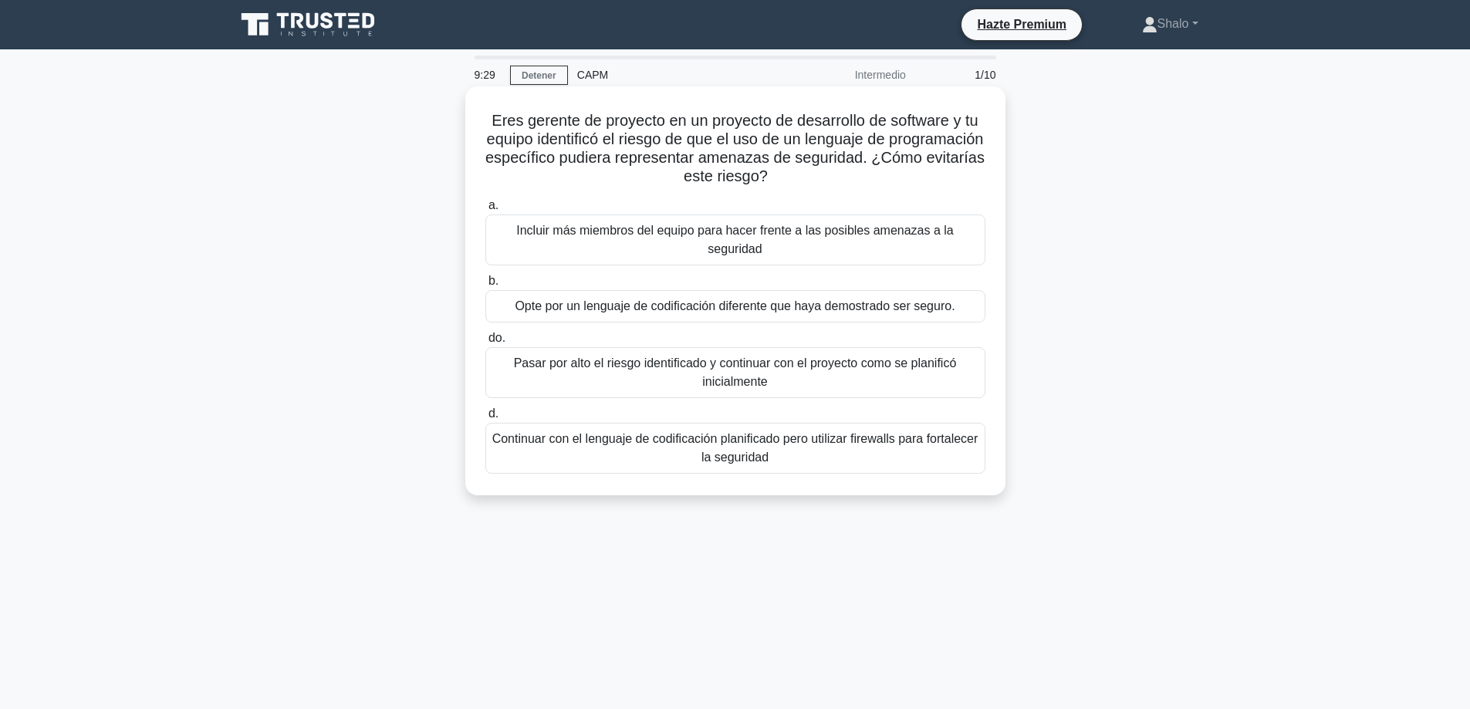
click at [705, 309] on font "Opte por un lenguaje de codificación diferente que haya demostrado ser seguro." at bounding box center [735, 305] width 440 height 13
click at [485, 286] on input "b. Opte por un lenguaje de codificación diferente que haya demostrado ser segur…" at bounding box center [485, 281] width 0 height 10
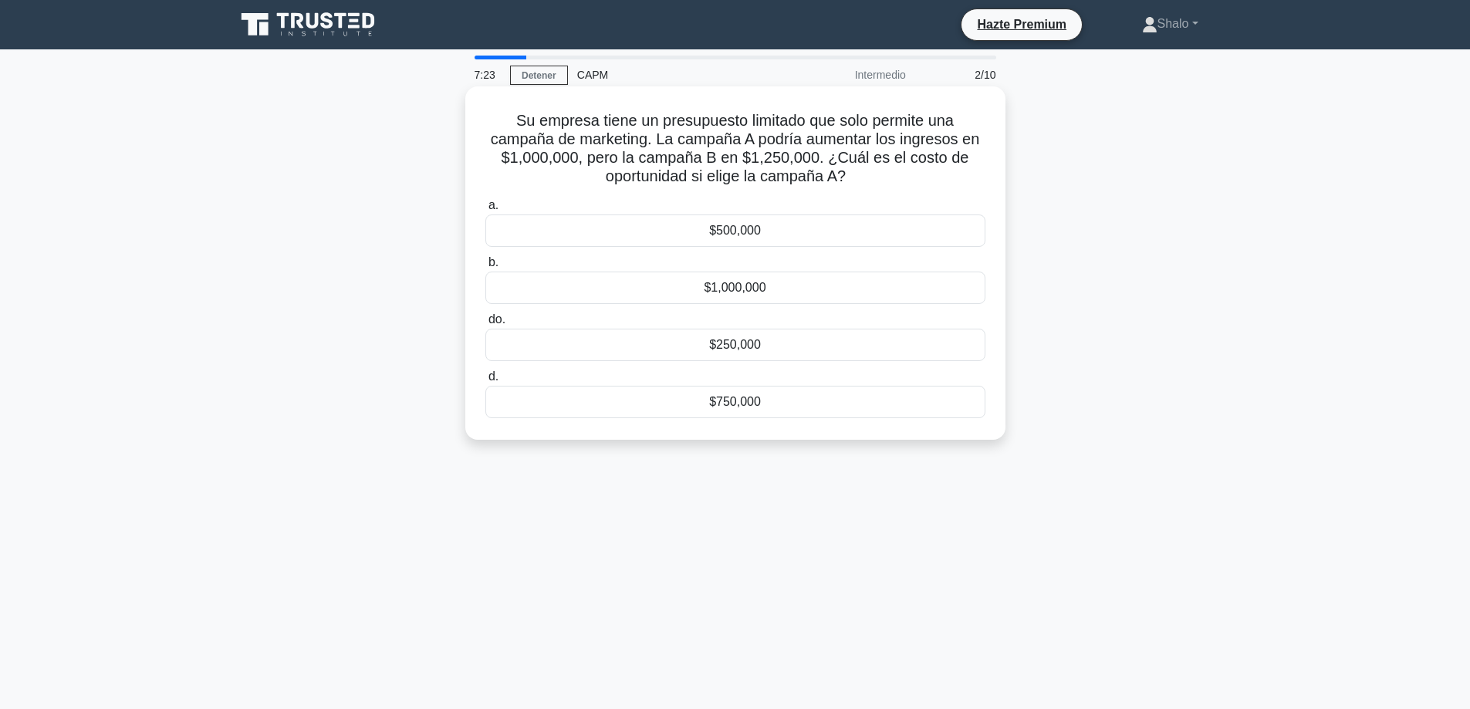
click at [748, 235] on font "$500,000" at bounding box center [735, 230] width 52 height 13
click at [485, 211] on input "a. $500,000" at bounding box center [485, 206] width 0 height 10
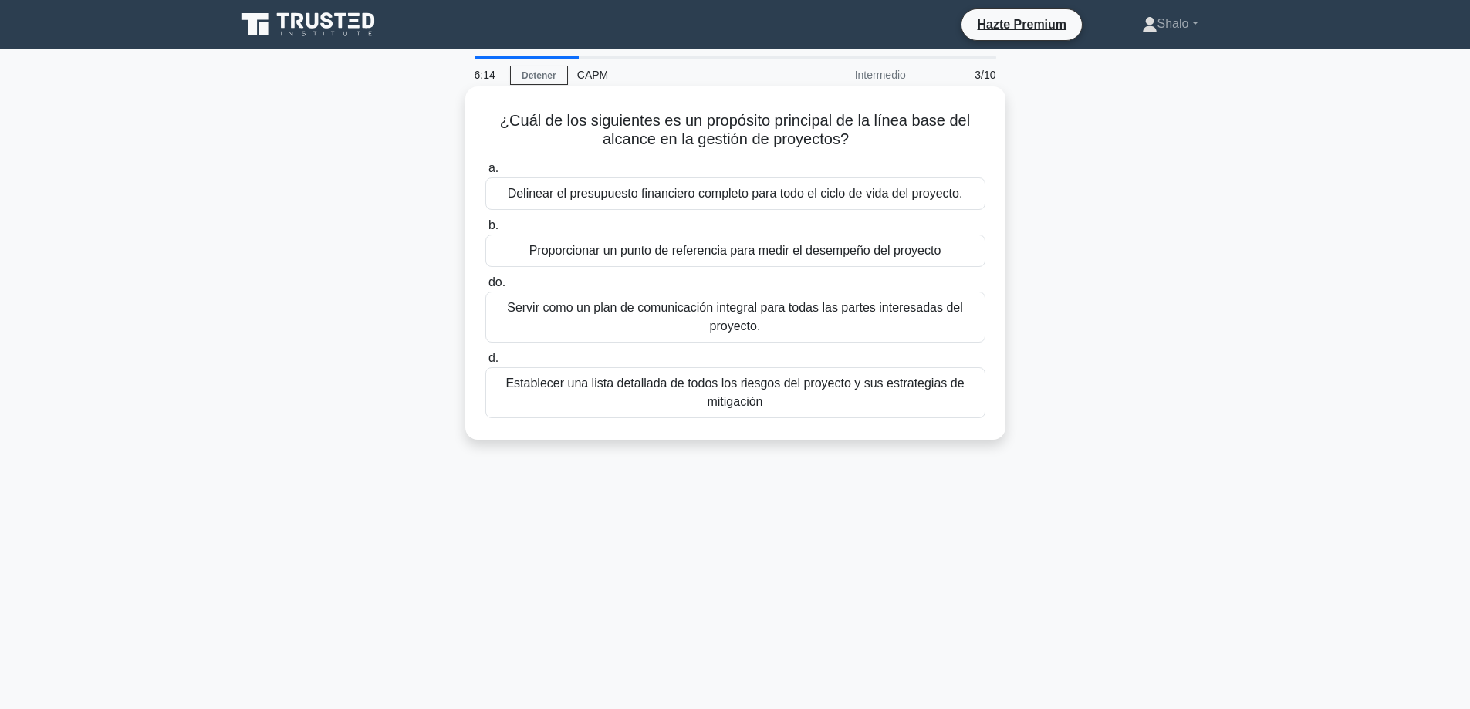
click at [757, 386] on font "Establecer una lista detallada de todos los riesgos del proyecto y sus estrateg…" at bounding box center [734, 393] width 458 height 32
click at [485, 363] on input "d. Establecer una lista detallada de todos los riesgos del proyecto y sus estra…" at bounding box center [485, 358] width 0 height 10
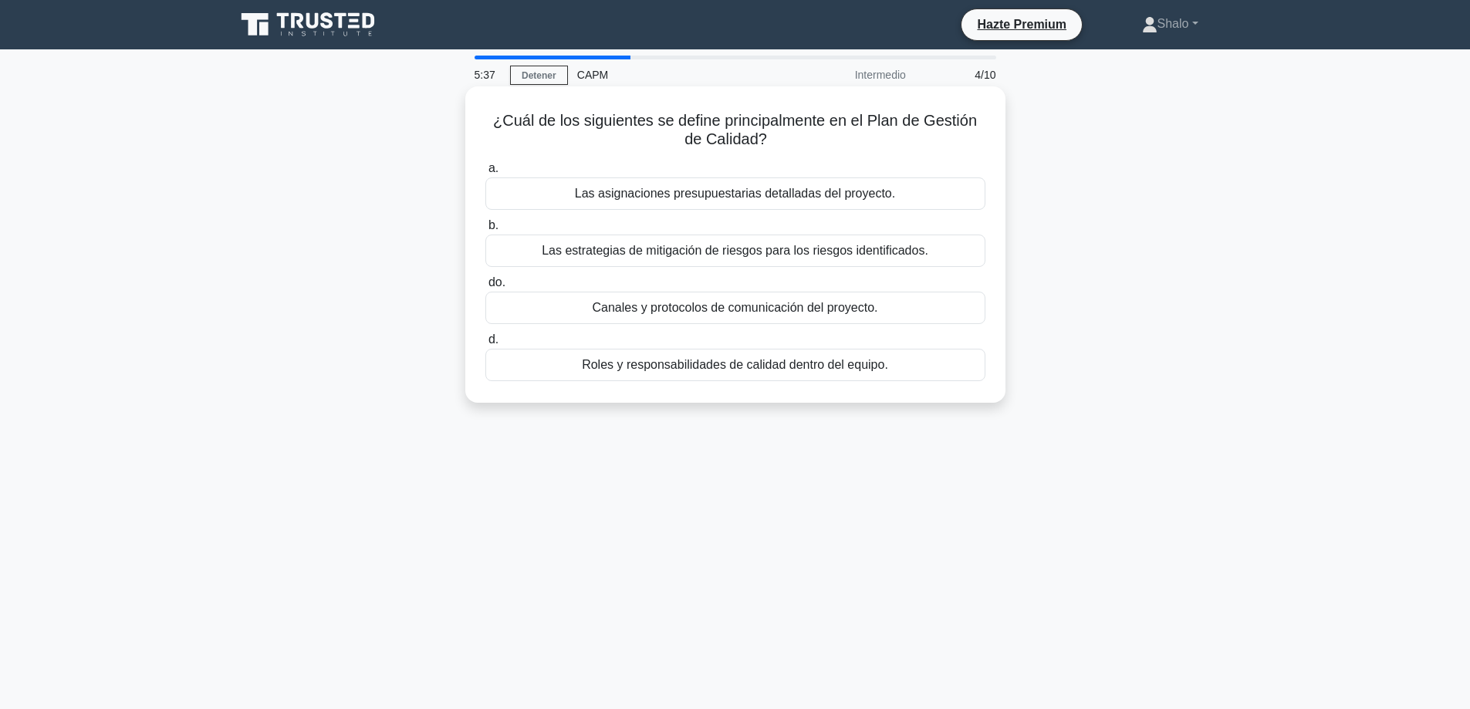
click at [698, 252] on font "Las estrategias de mitigación de riesgos para los riesgos identificados." at bounding box center [735, 250] width 387 height 13
click at [485, 231] on input "b. Las estrategias de mitigación de riesgos para los riesgos identificados." at bounding box center [485, 226] width 0 height 10
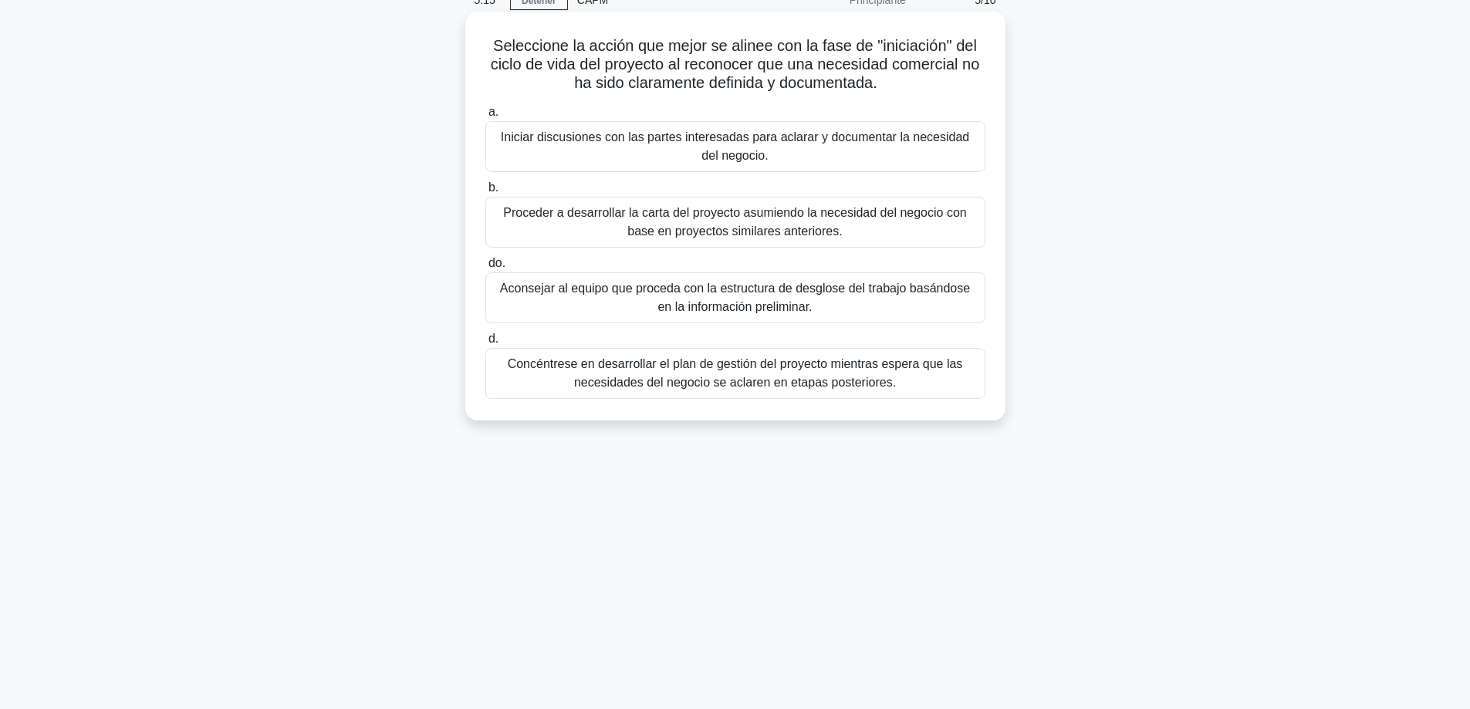
scroll to position [47, 0]
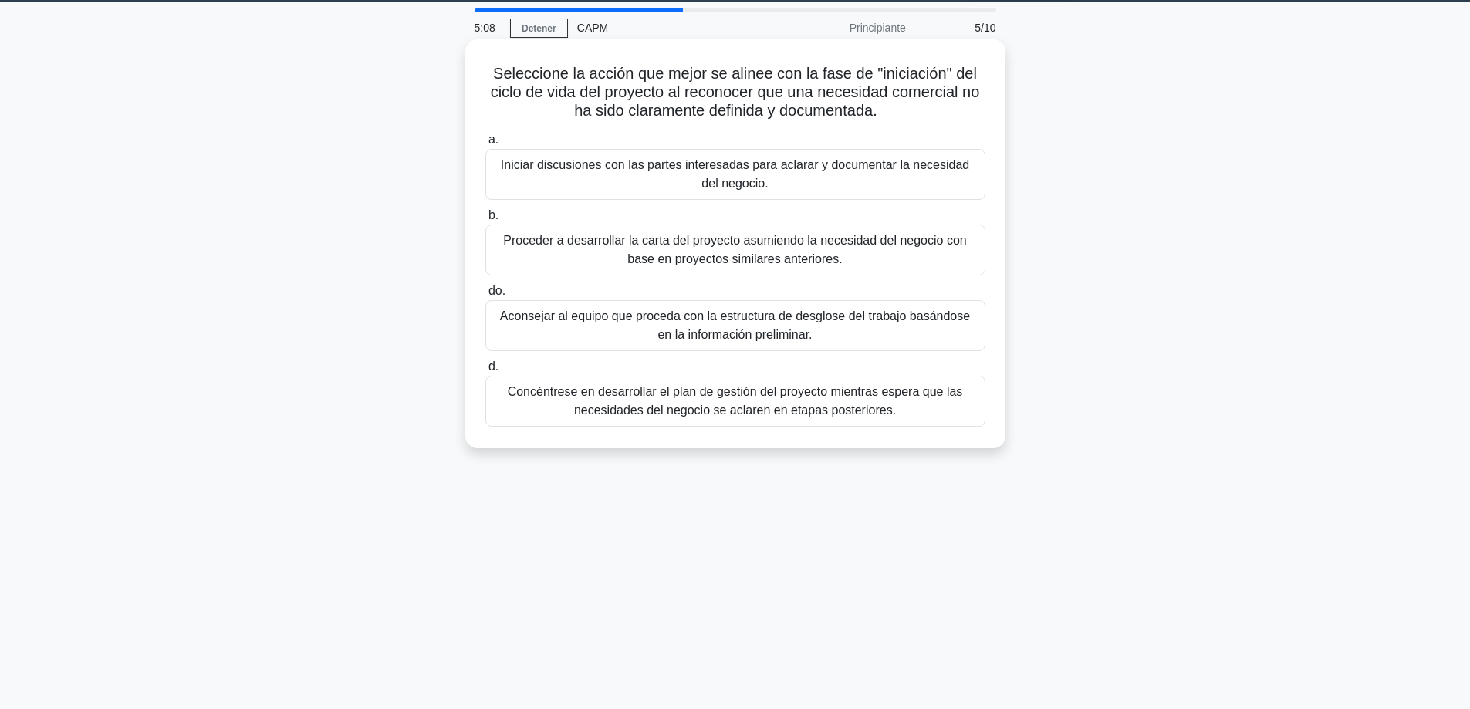
click at [617, 165] on font "Iniciar discusiones con las partes interesadas para aclarar y documentar la nec…" at bounding box center [735, 174] width 468 height 32
click at [485, 145] on input "a. Iniciar discusiones con las partes interesadas para aclarar y documentar la …" at bounding box center [485, 140] width 0 height 10
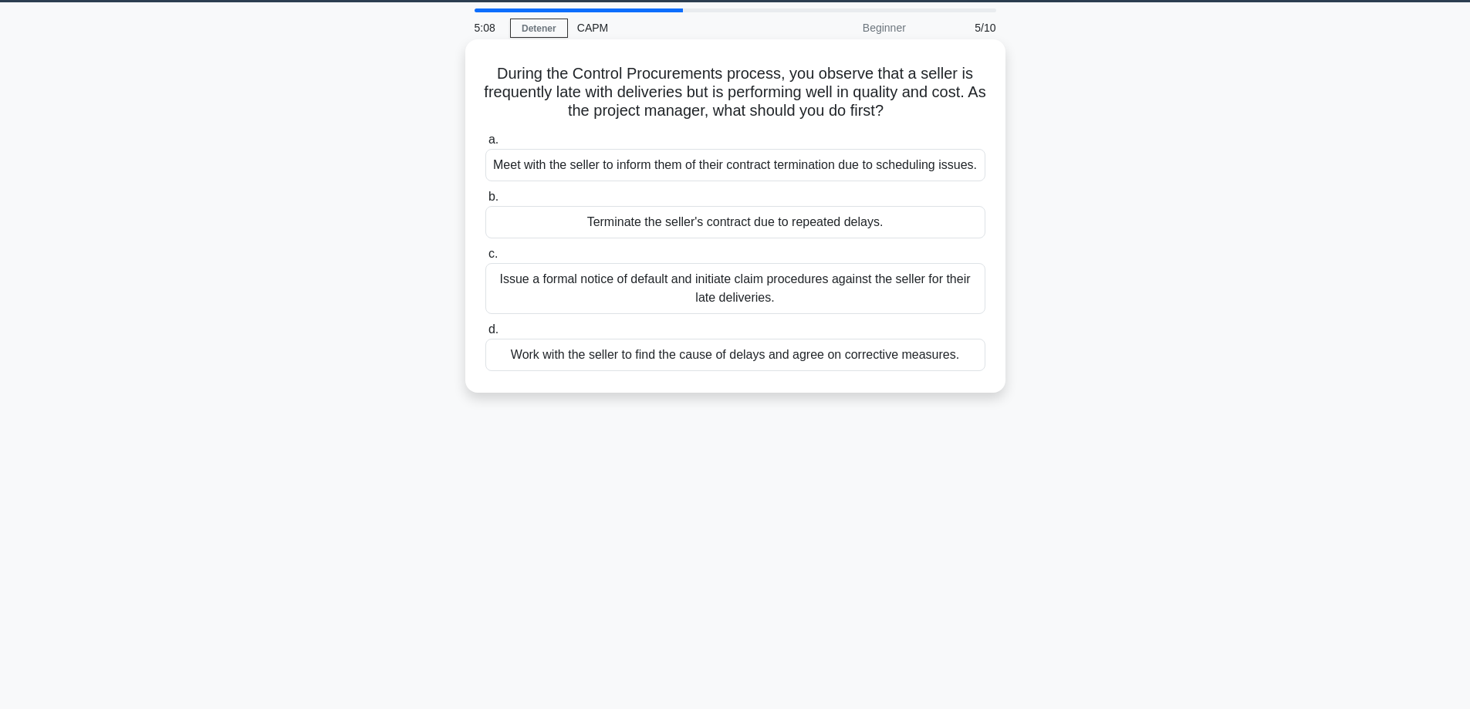
scroll to position [0, 0]
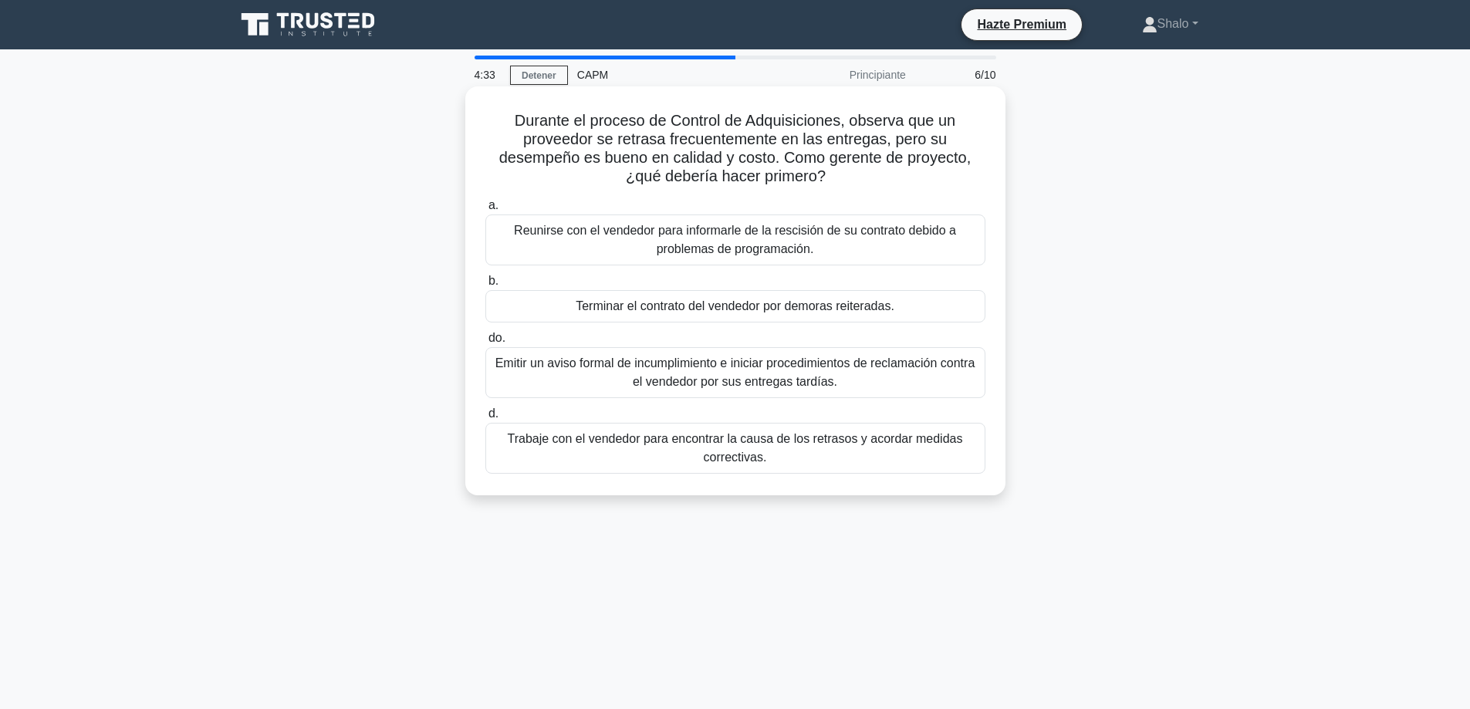
click at [706, 380] on font "Emitir un aviso formal de incumplimiento e iniciar procedimientos de reclamació…" at bounding box center [735, 372] width 480 height 32
click at [485, 343] on input "do. Emitir un aviso formal de incumplimiento e iniciar procedimientos de reclam…" at bounding box center [485, 338] width 0 height 10
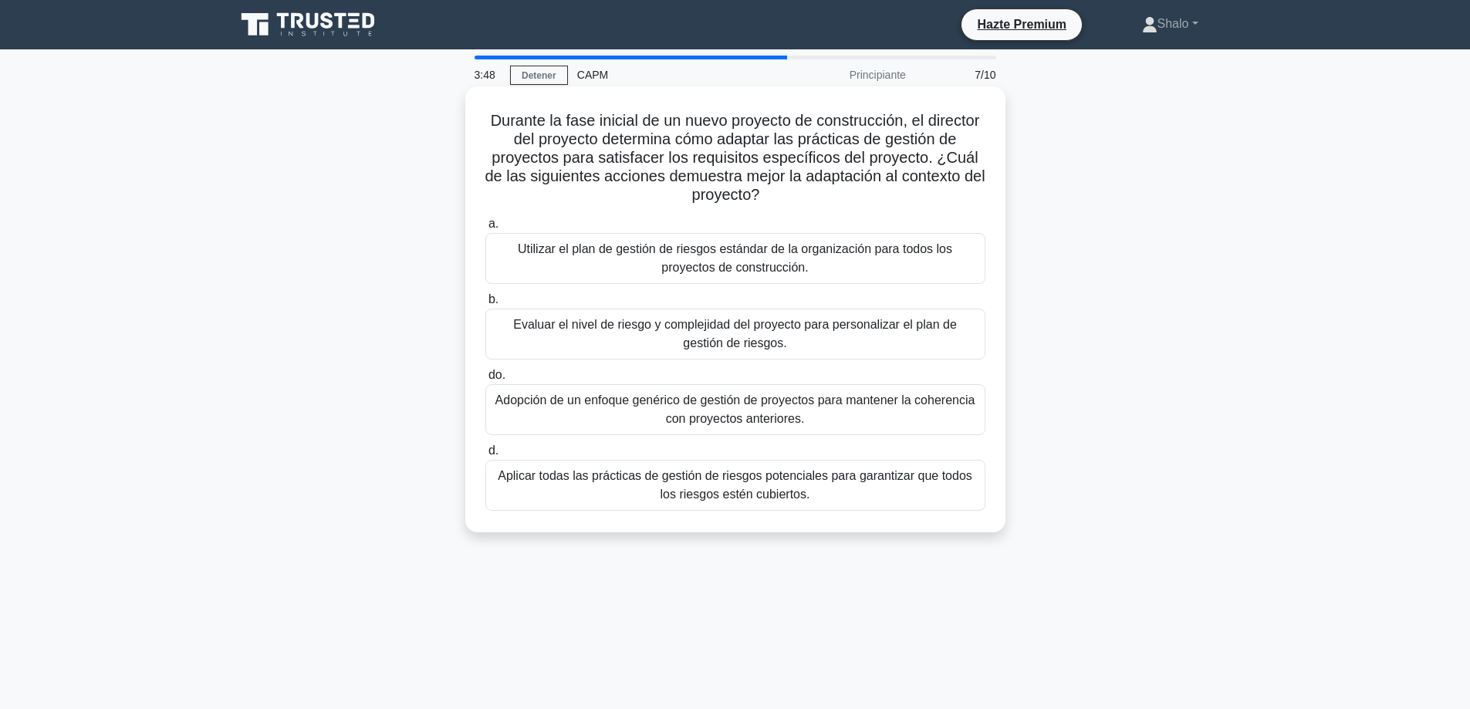
click at [698, 255] on font "Utilizar el plan de gestión de riesgos estándar de la organización para todos l…" at bounding box center [735, 258] width 434 height 32
click at [485, 229] on input "a. Utilizar el plan de gestión de riesgos estándar de la organización para todo…" at bounding box center [485, 224] width 0 height 10
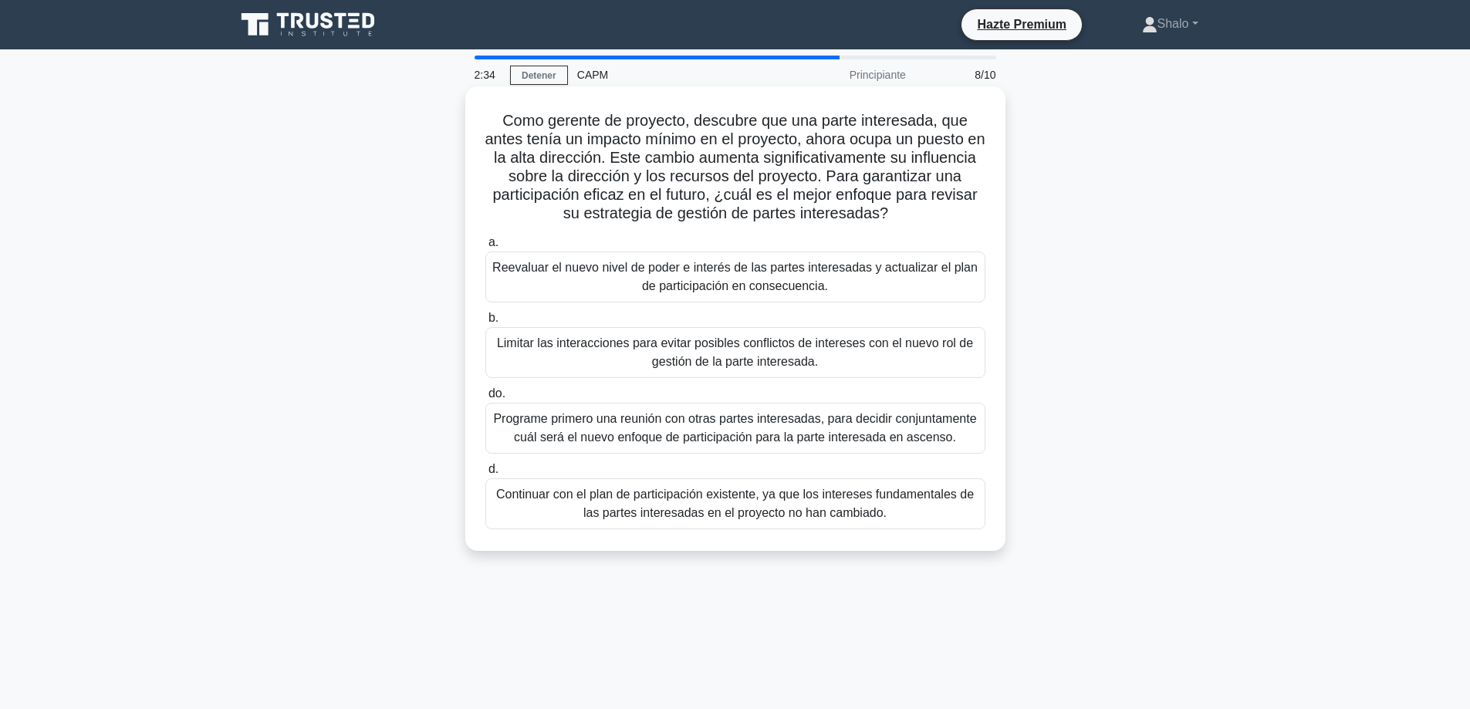
click at [713, 288] on font "Reevaluar el nuevo nivel de poder e interés de las partes interesadas y actuali…" at bounding box center [734, 277] width 485 height 32
click at [485, 248] on input "a. Reevaluar el nuevo nivel de poder e interés de las partes interesadas y actu…" at bounding box center [485, 243] width 0 height 10
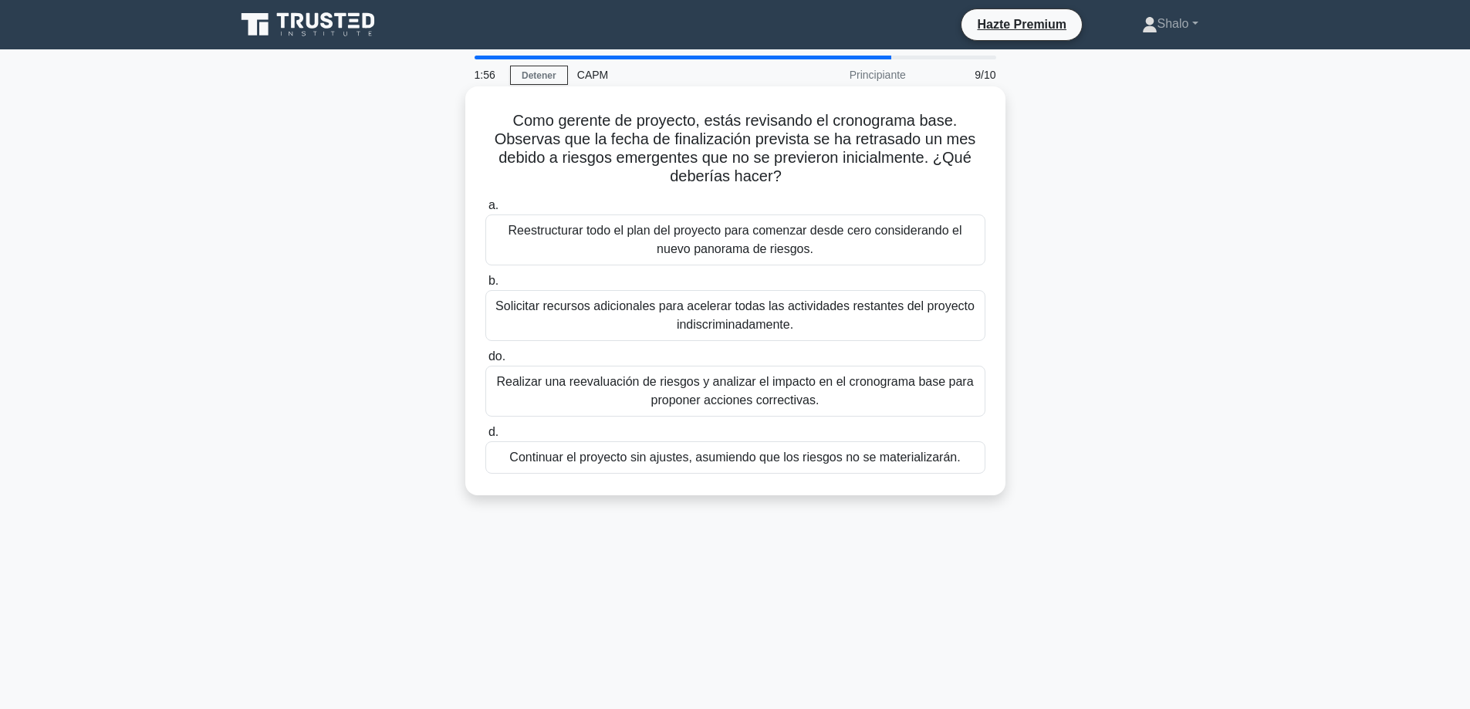
click at [772, 381] on font "Realizar una reevaluación de riesgos y analizar el impacto en el cronograma bas…" at bounding box center [734, 391] width 477 height 32
click at [485, 362] on input "do. Realizar una reevaluación de riesgos y analizar el impacto en el cronograma…" at bounding box center [485, 357] width 0 height 10
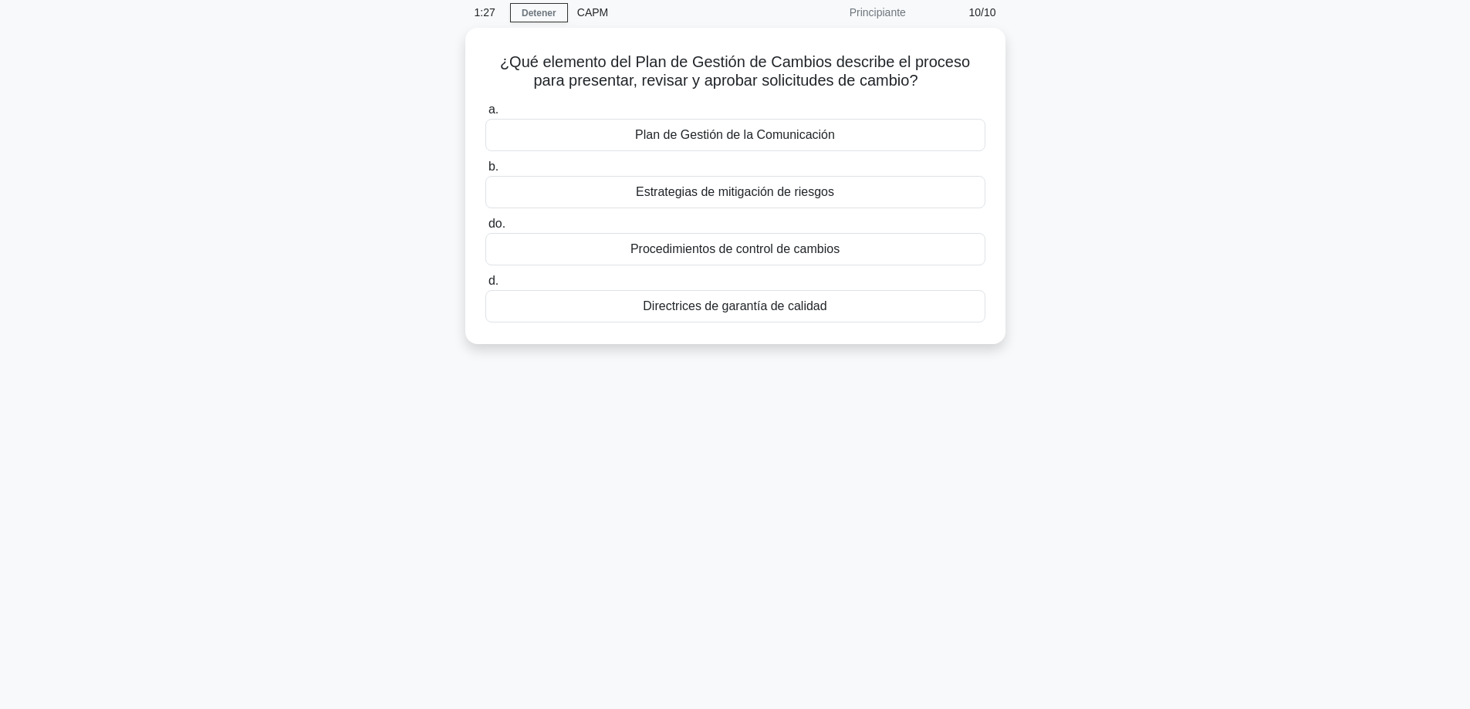
scroll to position [124, 0]
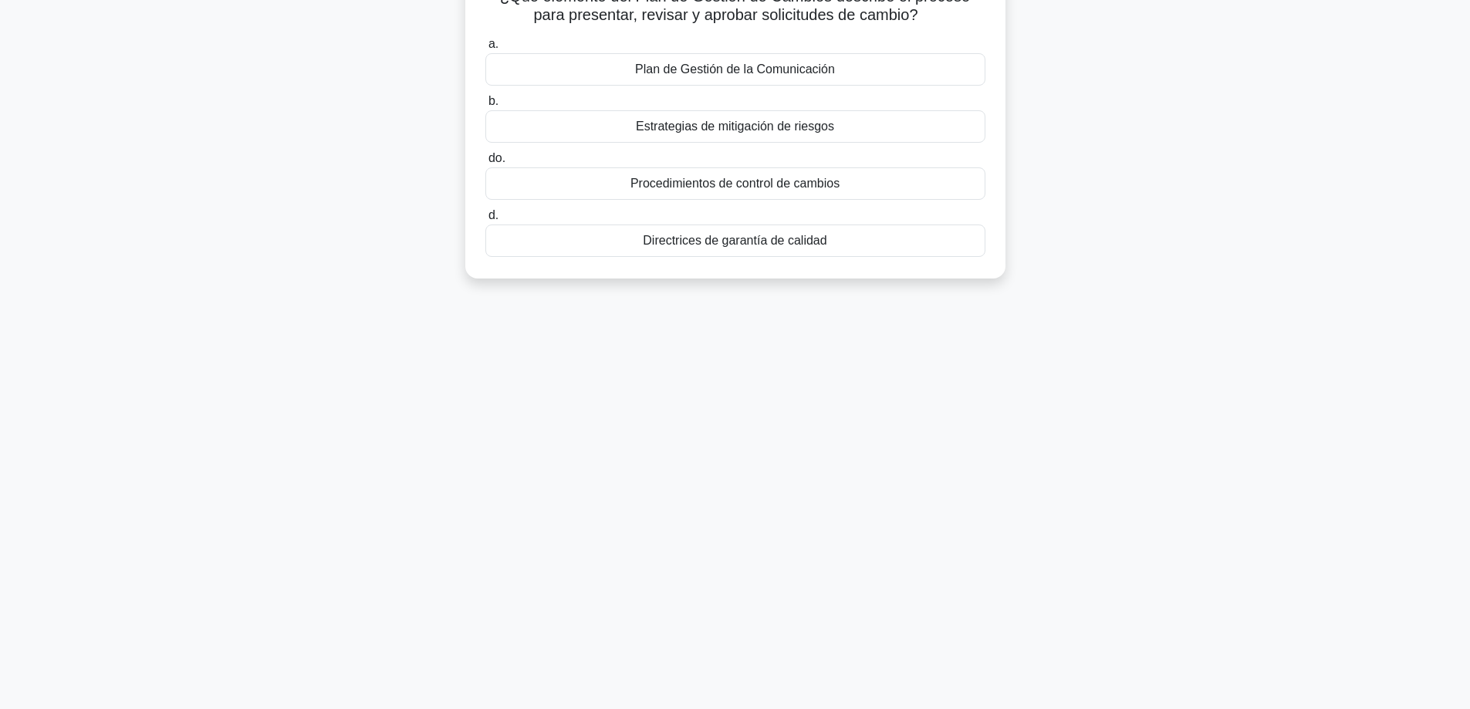
click at [779, 238] on font "Directrices de garantía de calidad" at bounding box center [735, 240] width 184 height 13
click at [485, 221] on input "d. Directrices de garantía de calidad" at bounding box center [485, 216] width 0 height 10
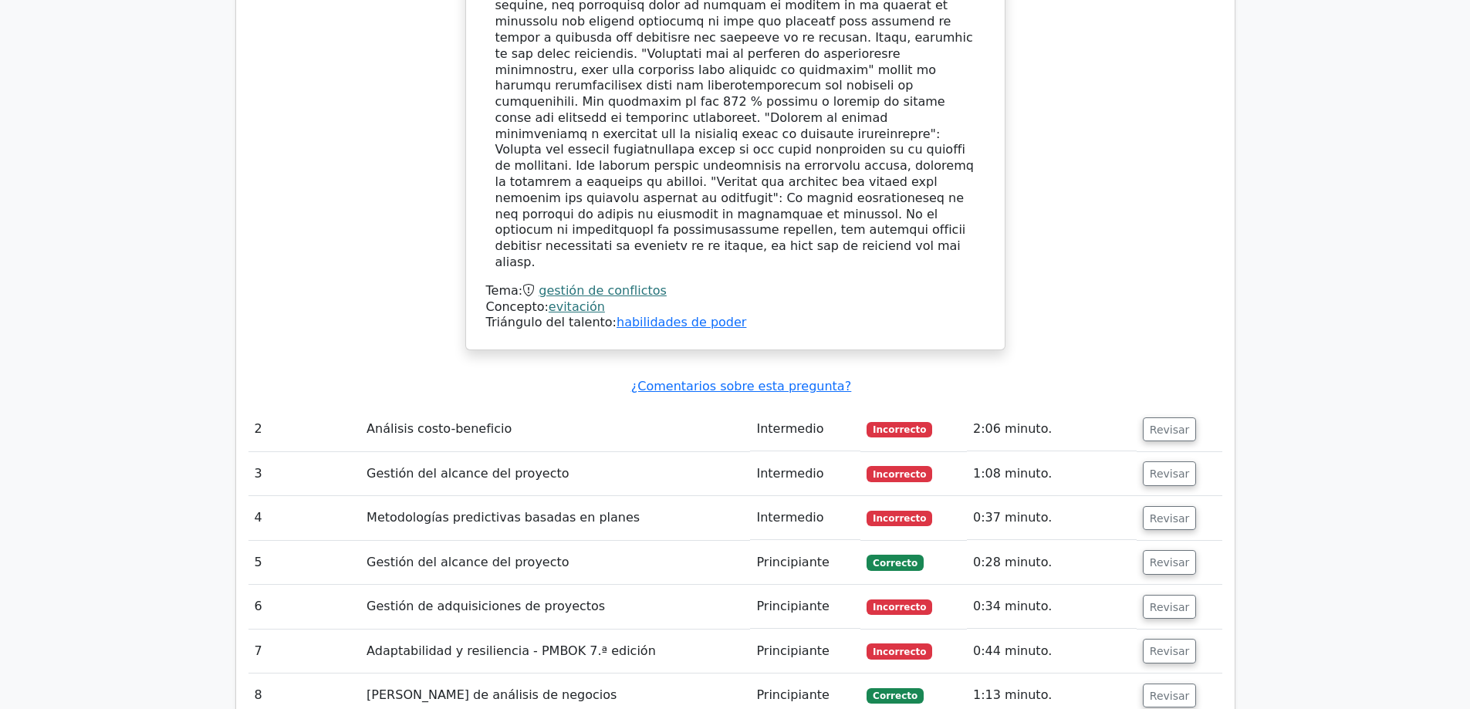
scroll to position [2160, 0]
